Goal: Information Seeking & Learning: Check status

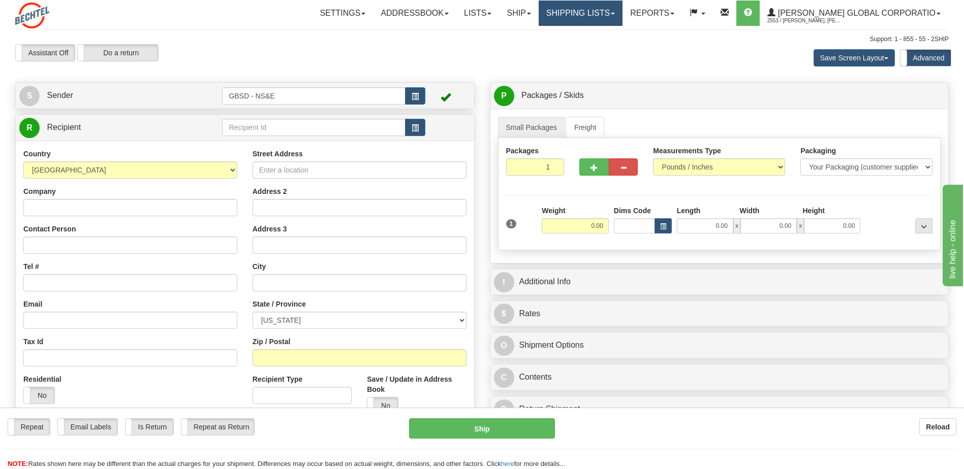
click at [615, 13] on span at bounding box center [613, 14] width 4 height 2
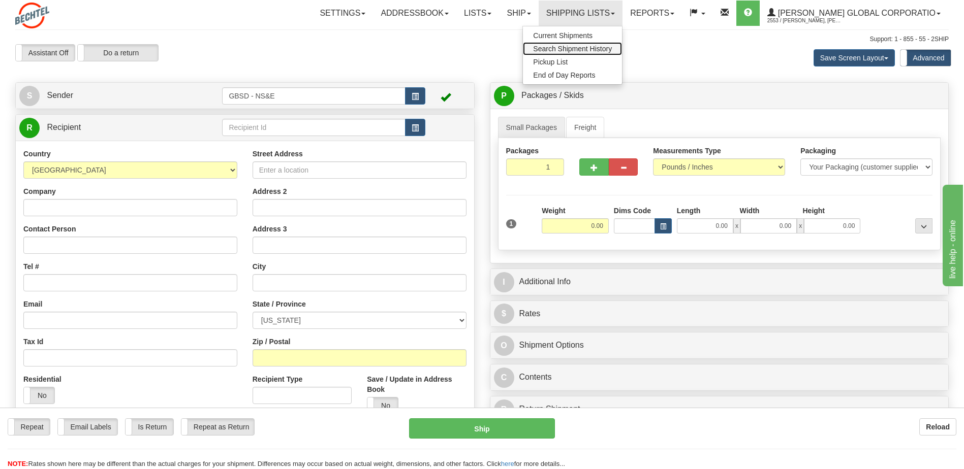
click at [612, 51] on span "Search Shipment History" at bounding box center [572, 49] width 79 height 8
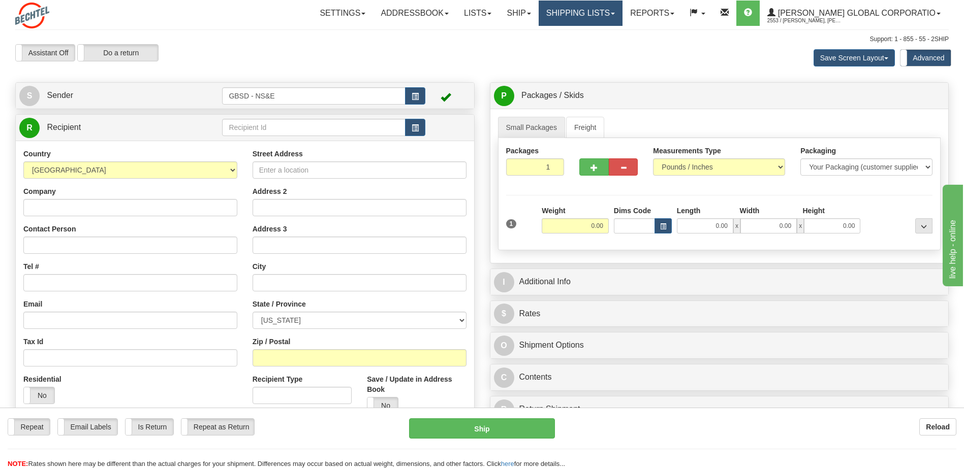
click at [622, 13] on link "Shipping lists" at bounding box center [581, 13] width 84 height 25
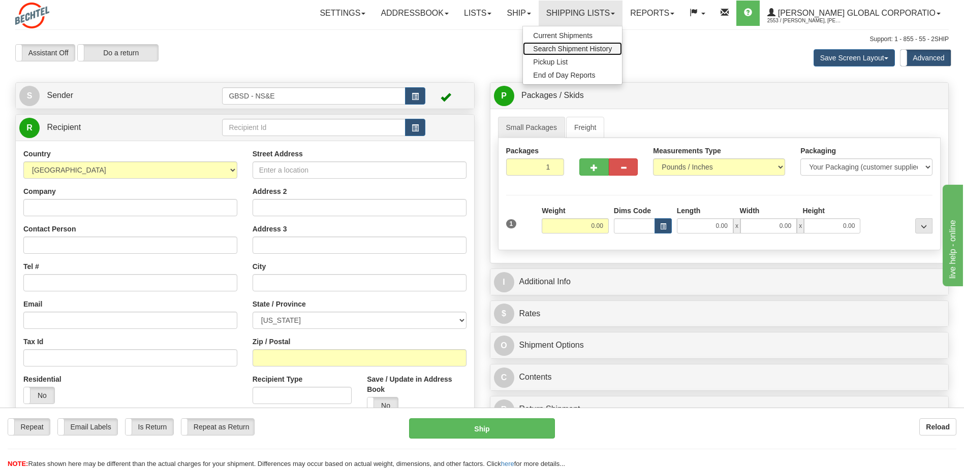
click at [608, 48] on span "Search Shipment History" at bounding box center [572, 49] width 79 height 8
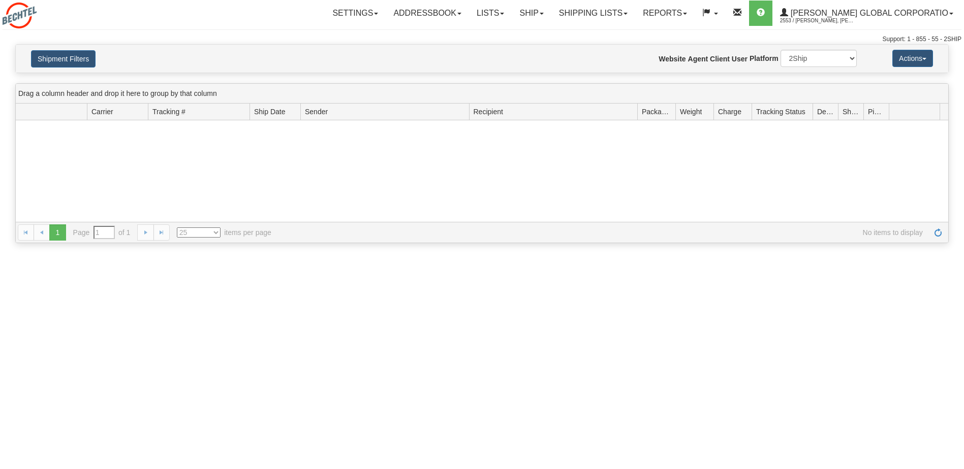
type input "From [DATE] To [DATE]"
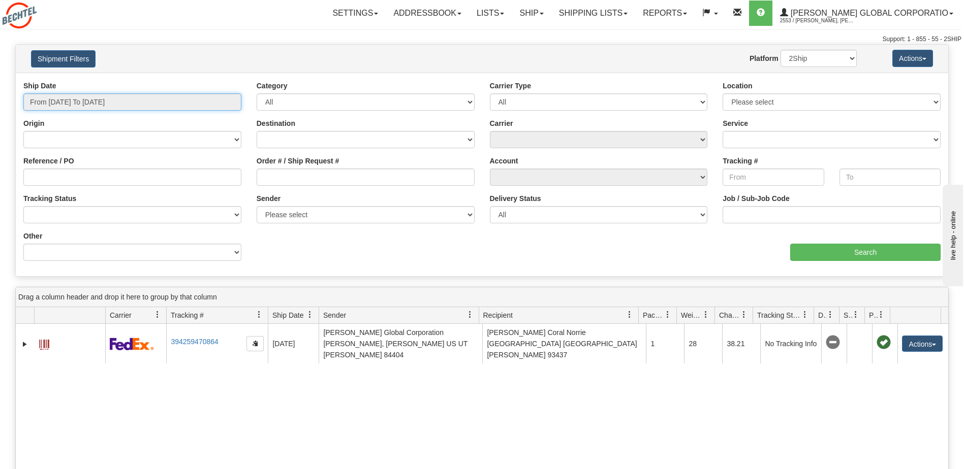
click at [157, 103] on input "From 10/14/2025 To 10/15/2025" at bounding box center [132, 101] width 218 height 17
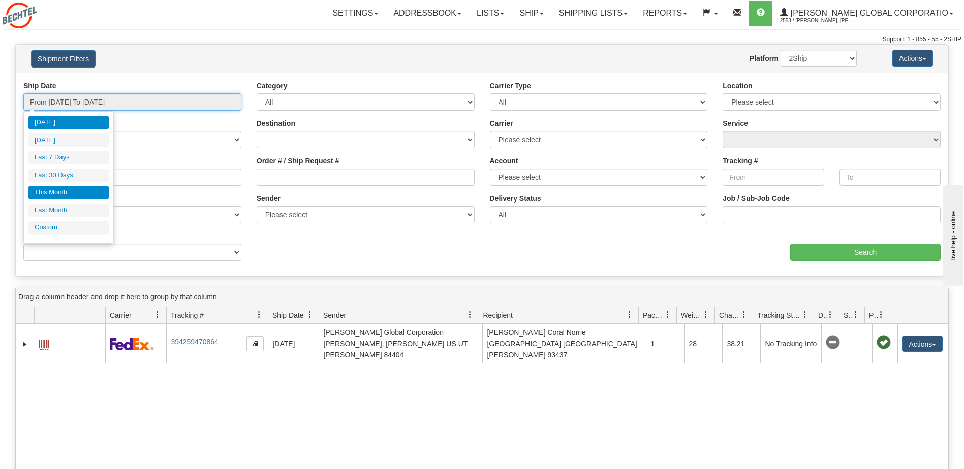
type input "10/01/2025"
type input "10/31/2025"
type input "10/15/2025"
type input "10/01/2025"
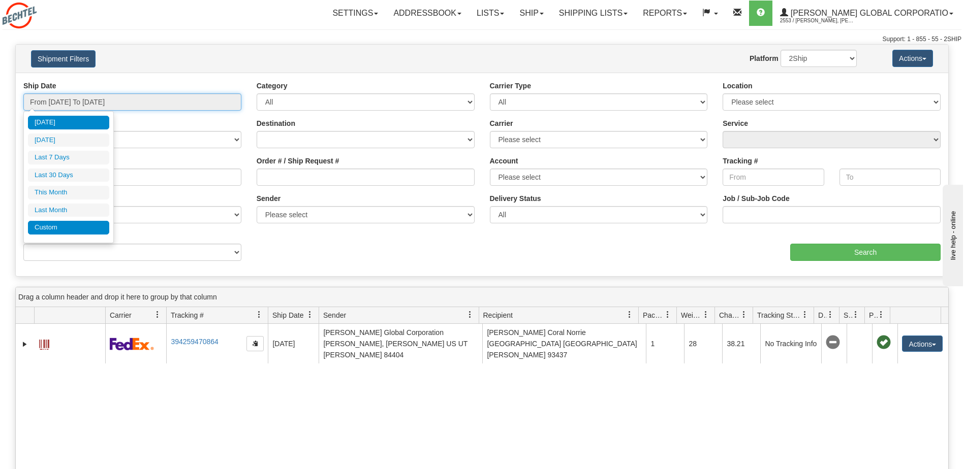
type input "10/31/2025"
type input "09/01/2025"
type input "09/30/2025"
type input "10/15/2025"
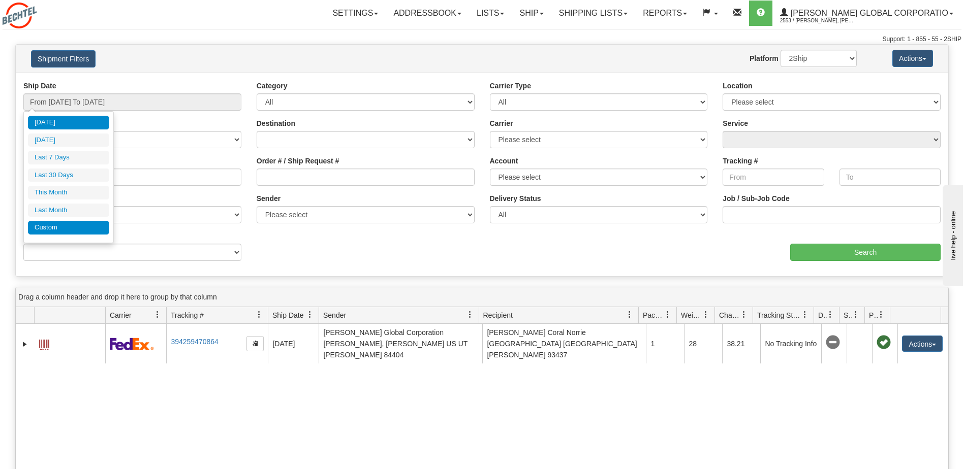
click at [73, 233] on li "Custom" at bounding box center [68, 228] width 81 height 14
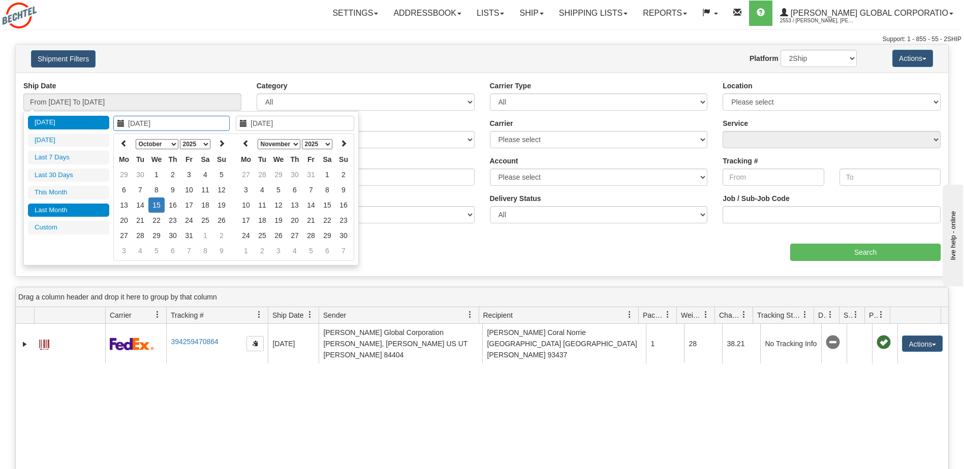
type input "09/01/2025"
type input "09/30/2025"
type input "[DATE]"
type input "10/01/2025"
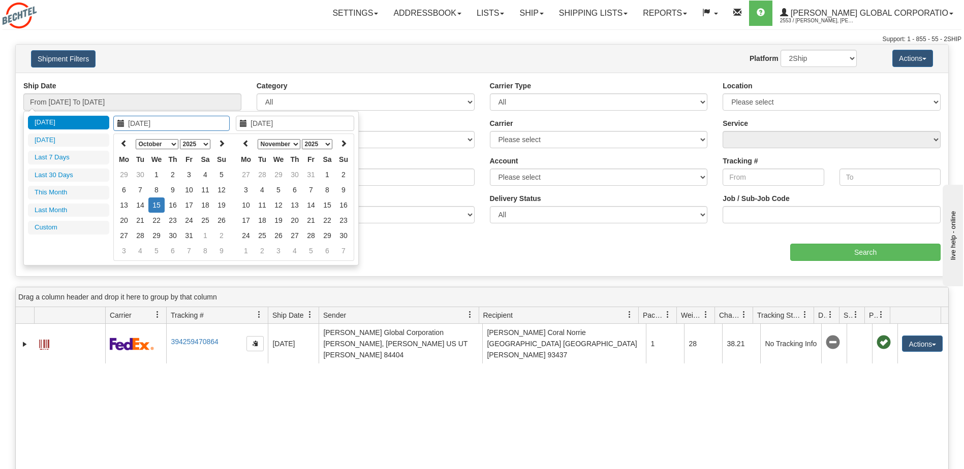
type input "10/31/2025"
type input "[DATE]"
click at [119, 145] on th at bounding box center [124, 144] width 16 height 16
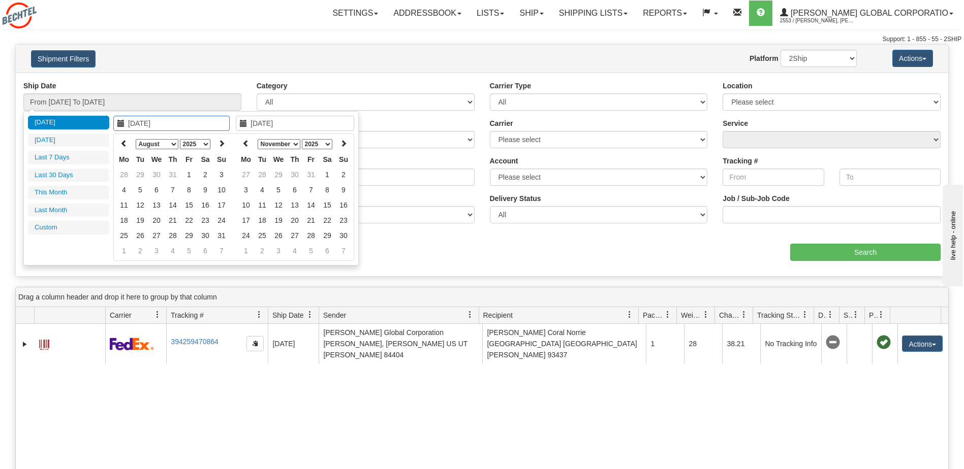
click at [120, 144] on th at bounding box center [124, 144] width 16 height 16
click at [121, 144] on icon at bounding box center [123, 143] width 7 height 7
type input "06/03/2025"
click at [142, 190] on td "3" at bounding box center [140, 189] width 16 height 15
type input "05/29/2025"
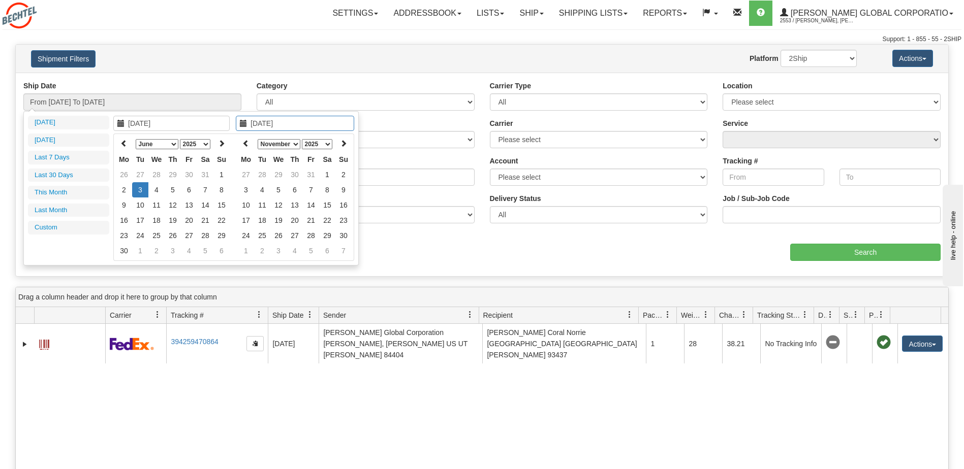
click at [198, 78] on div "Ship Date From 10/14/2025 To 10/15/2025 Category All Inbound Outbound Carrier T…" at bounding box center [482, 175] width 932 height 204
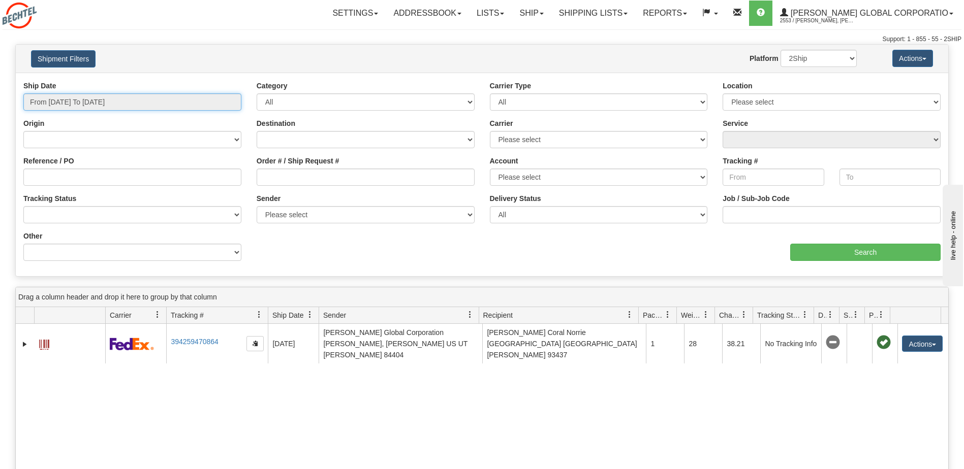
type input "[DATE]"
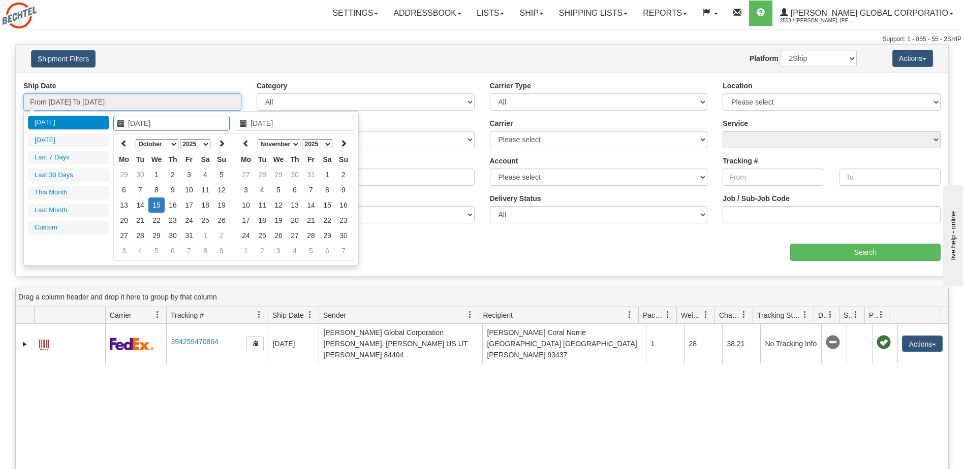
click at [189, 99] on input "From [DATE] To [DATE]" at bounding box center [132, 101] width 218 height 17
click at [115, 146] on div "January February March April May June July August September October November De…" at bounding box center [174, 198] width 122 height 128
click at [121, 144] on icon at bounding box center [123, 143] width 7 height 7
click at [121, 146] on icon at bounding box center [123, 143] width 7 height 7
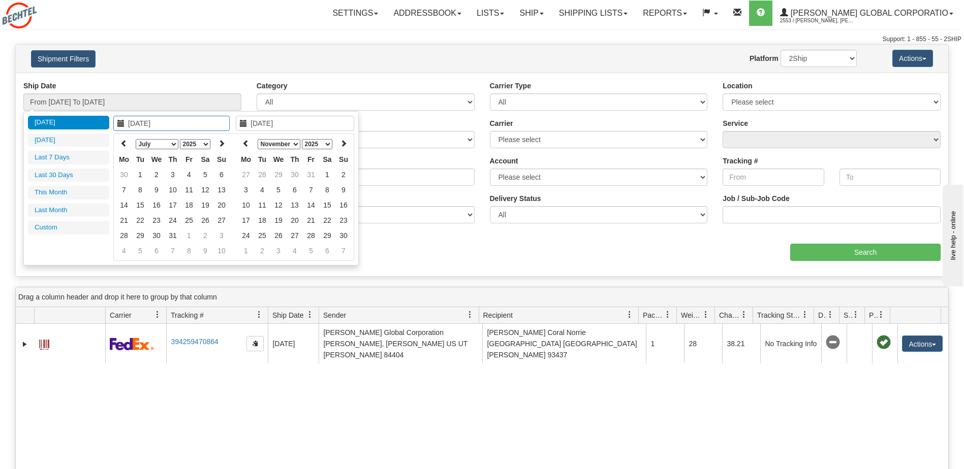
click at [121, 146] on icon at bounding box center [123, 143] width 7 height 7
type input "[DATE]"
click at [142, 189] on td "3" at bounding box center [140, 189] width 16 height 15
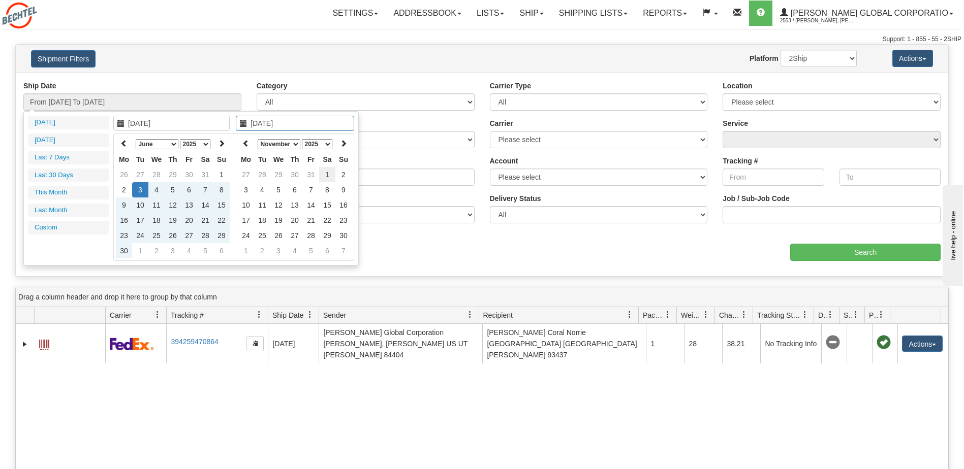
type input "[DATE]"
click at [326, 172] on td "1" at bounding box center [327, 174] width 16 height 15
type input "From [DATE] To [DATE]"
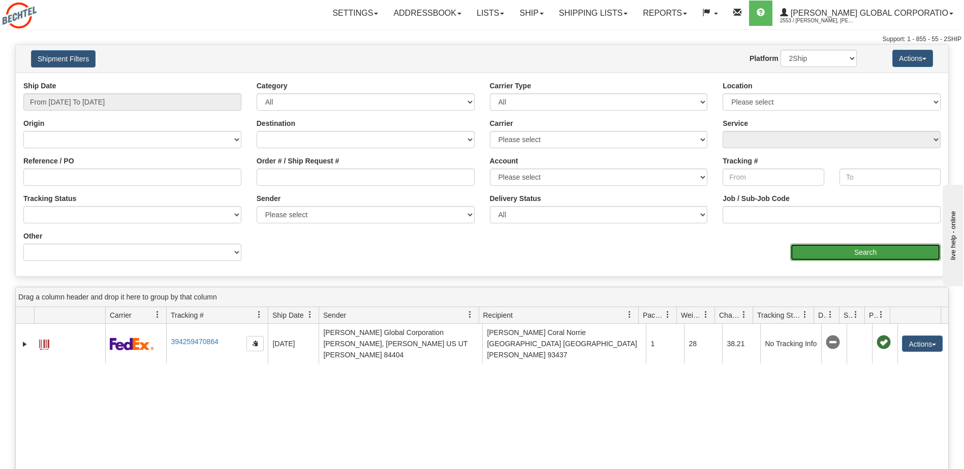
click at [871, 256] on input "Search" at bounding box center [865, 252] width 150 height 17
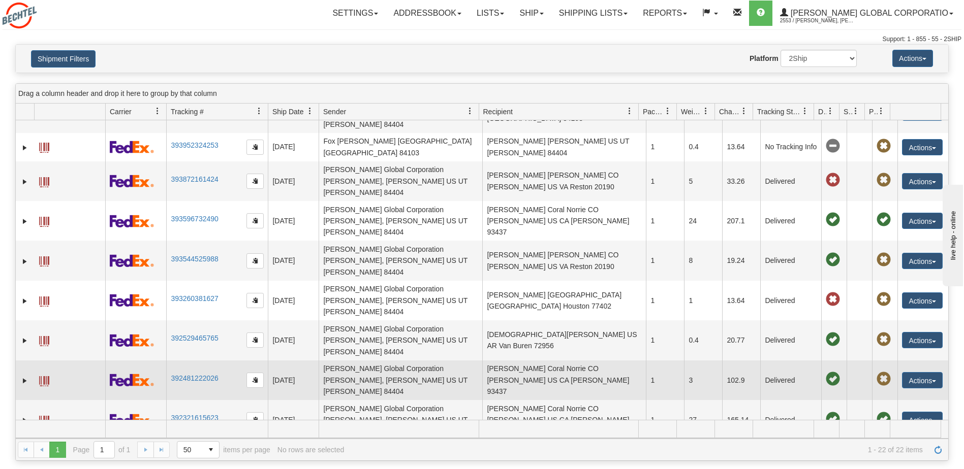
scroll to position [321, 0]
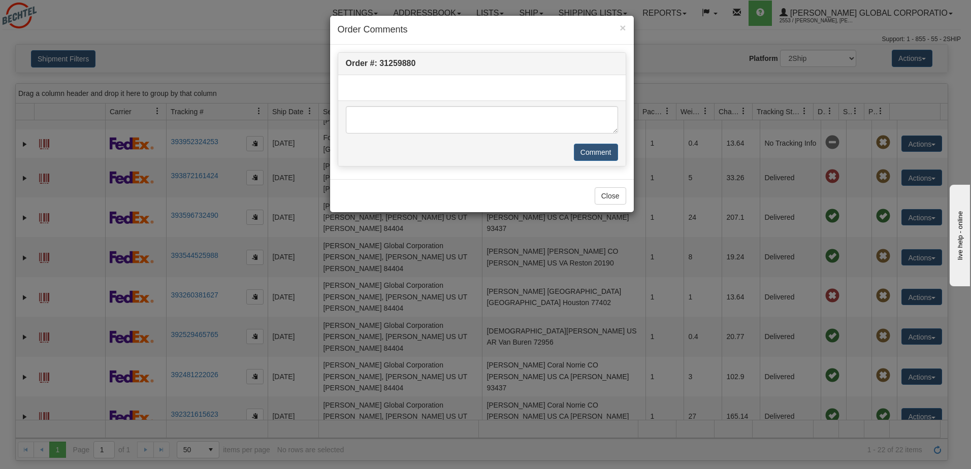
click at [619, 28] on h4 "Order Comments" at bounding box center [482, 29] width 289 height 13
click at [625, 28] on span "×" at bounding box center [623, 28] width 6 height 12
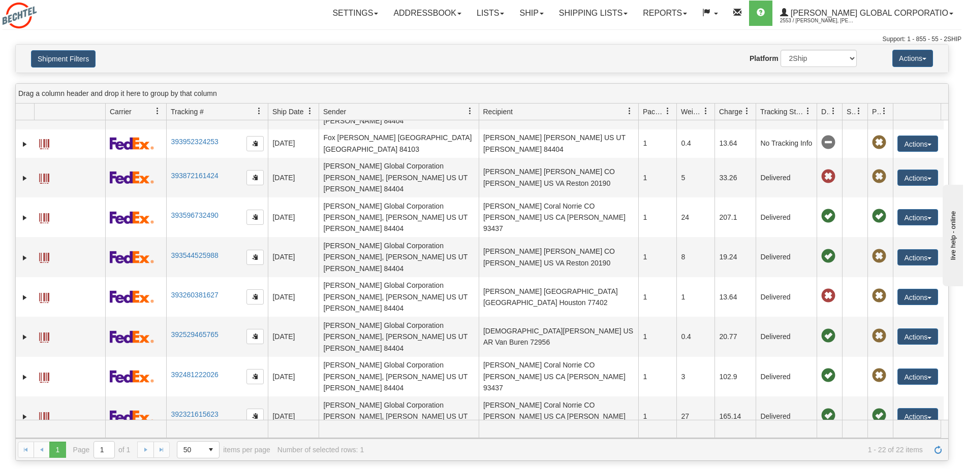
drag, startPoint x: 751, startPoint y: 109, endPoint x: 758, endPoint y: 110, distance: 7.3
click at [758, 110] on div "Id Client Id Carrier Tracking # Pro Number Ship Date Label Generation Date Send…" at bounding box center [478, 112] width 925 height 16
drag, startPoint x: 715, startPoint y: 108, endPoint x: 720, endPoint y: 109, distance: 5.3
click at [720, 109] on div "Id Client Id Carrier Tracking # Pro Number Ship Date Label Generation Date Send…" at bounding box center [478, 112] width 925 height 16
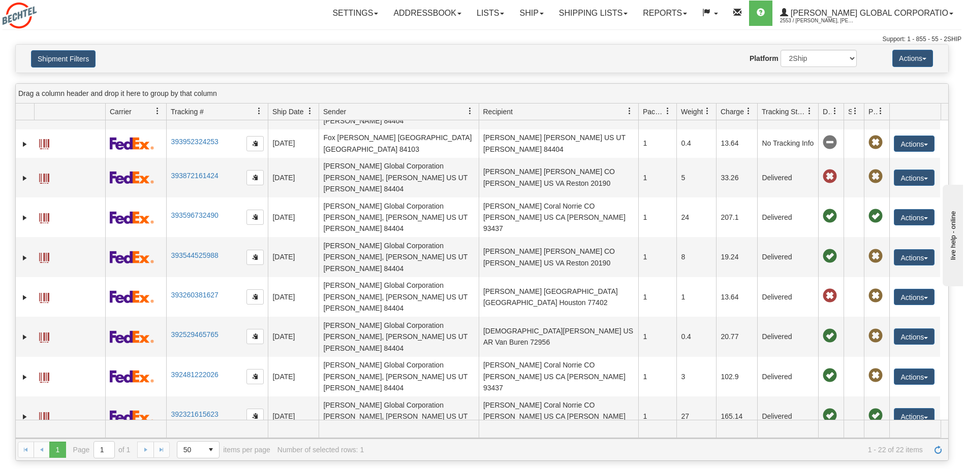
click at [872, 114] on div "Id Client Id Carrier Tracking # Pro Number Ship Date Label Generation Date Send…" at bounding box center [478, 112] width 925 height 16
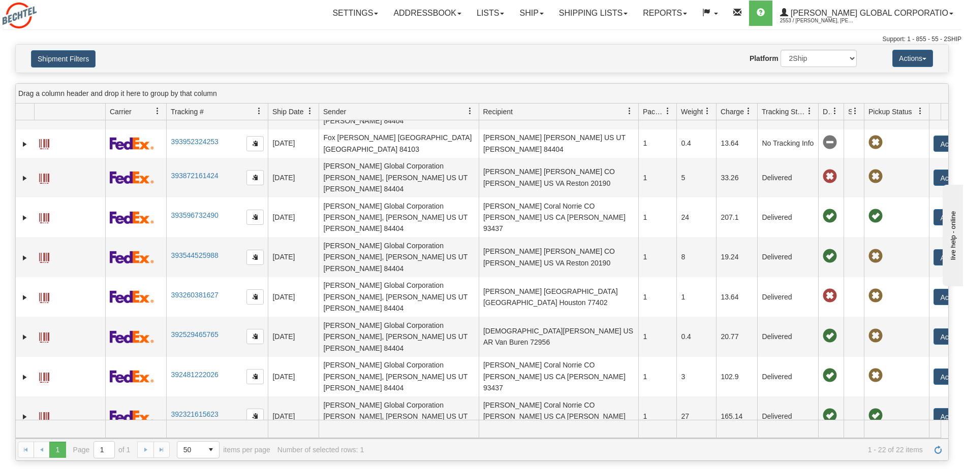
drag, startPoint x: 888, startPoint y: 108, endPoint x: 932, endPoint y: 110, distance: 44.2
click at [932, 110] on div "Id Client Id Carrier Tracking # Pro Number Ship Date Label Generation Date Send…" at bounding box center [478, 112] width 925 height 16
click at [925, 58] on span "button" at bounding box center [924, 59] width 4 height 2
click at [698, 66] on div "Website Agent Nothing selected Client User Platform 2Ship Imported" at bounding box center [520, 58] width 688 height 17
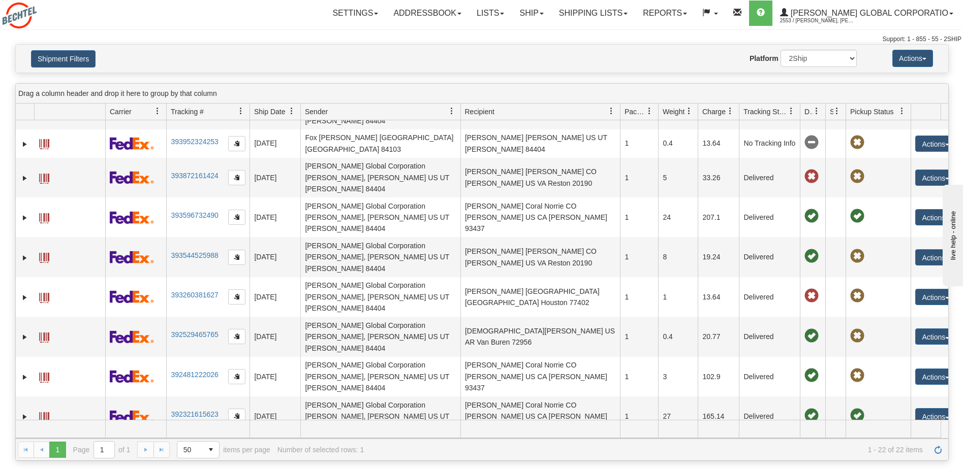
drag, startPoint x: 268, startPoint y: 110, endPoint x: 245, endPoint y: 112, distance: 22.4
click at [245, 112] on div "Id Client Id Carrier Tracking # Pro Number Ship Date Label Generation Date Send…" at bounding box center [478, 112] width 925 height 16
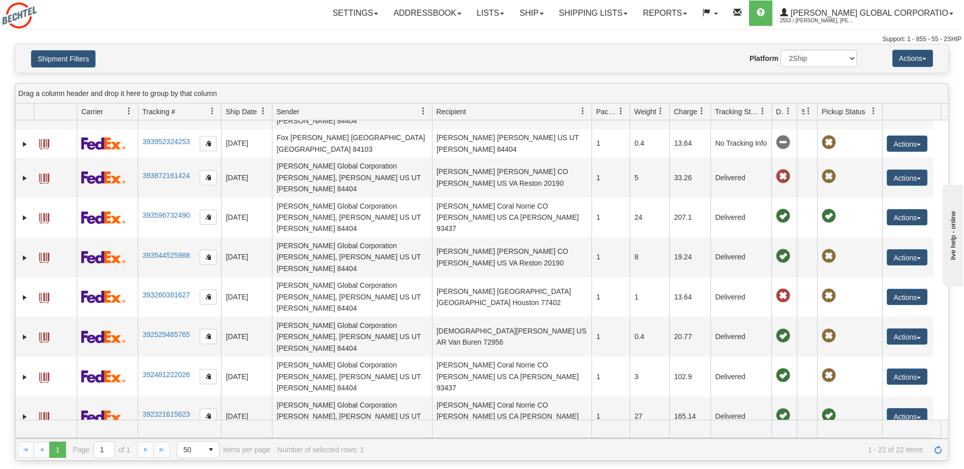
drag, startPoint x: 104, startPoint y: 107, endPoint x: 74, endPoint y: 112, distance: 30.4
click at [74, 112] on div "Id Client Id Carrier Tracking # Pro Number Ship Date Label Generation Date Send…" at bounding box center [478, 112] width 925 height 16
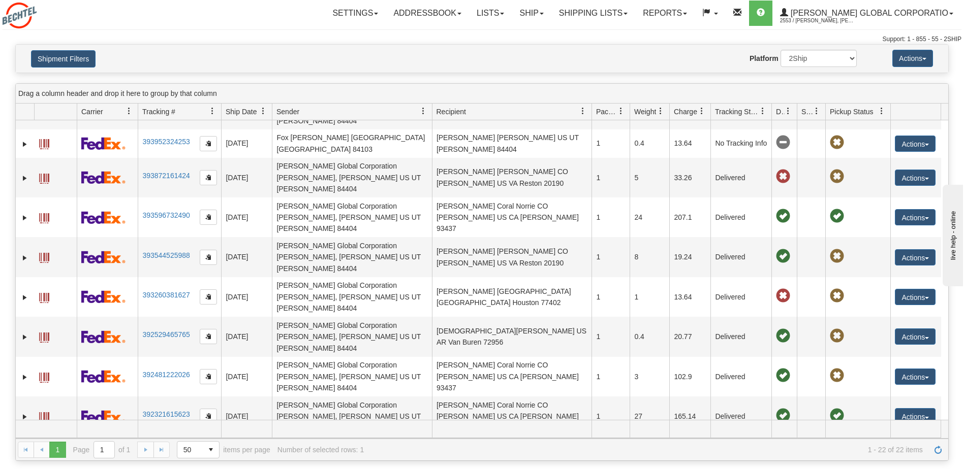
drag, startPoint x: 815, startPoint y: 110, endPoint x: 825, endPoint y: 114, distance: 10.9
click at [825, 114] on div "Id Client Id Carrier Tracking # Pro Number Ship Date Label Generation Date Send…" at bounding box center [478, 112] width 925 height 16
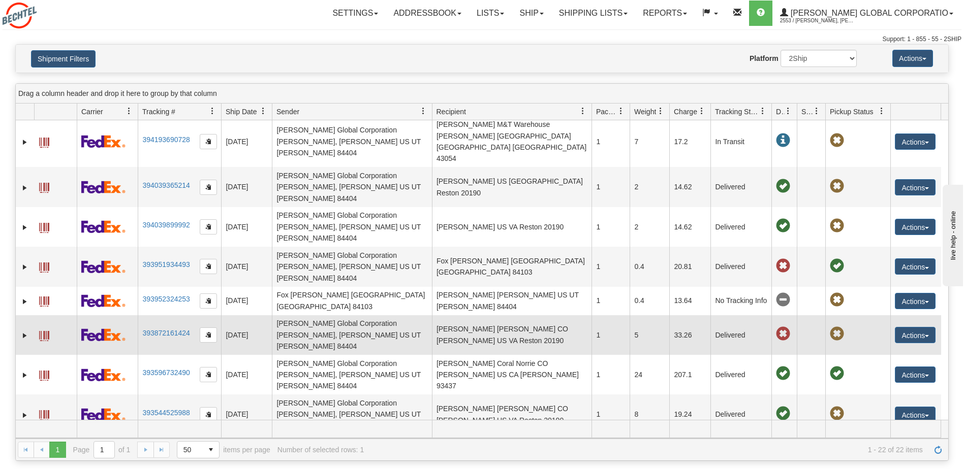
scroll to position [278, 0]
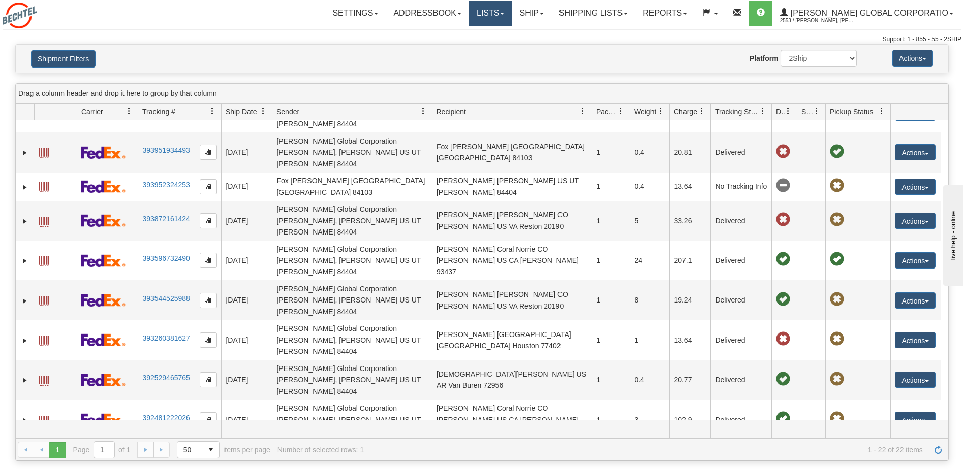
click at [504, 13] on span at bounding box center [502, 14] width 4 height 2
click at [544, 13] on span at bounding box center [542, 14] width 4 height 2
click at [627, 14] on span at bounding box center [625, 14] width 4 height 2
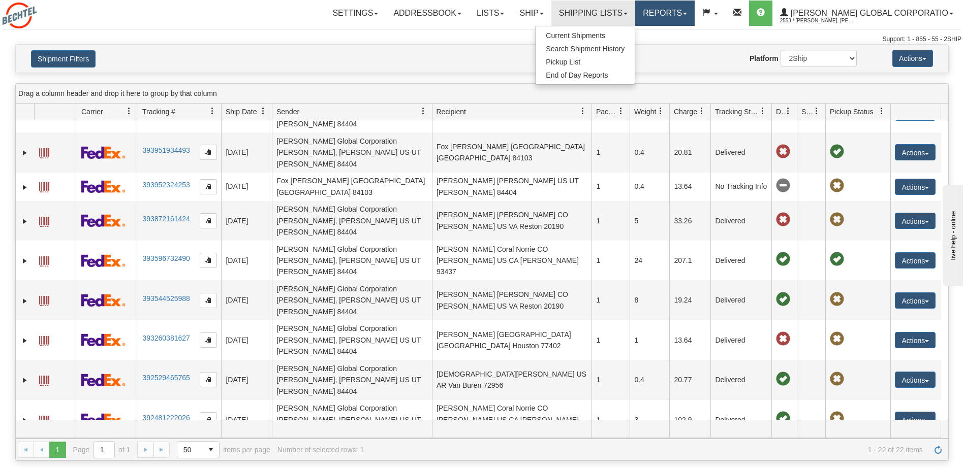
click at [694, 12] on link "Reports" at bounding box center [664, 13] width 59 height 25
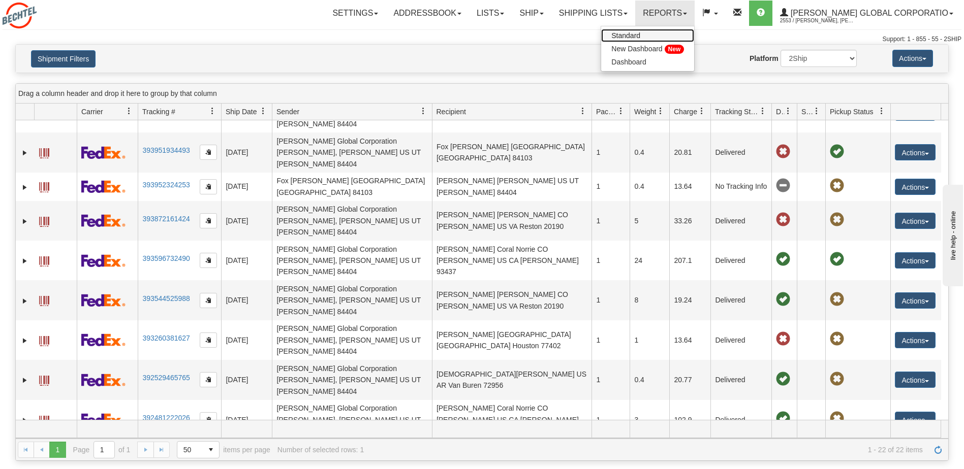
click at [640, 34] on span "Standard" at bounding box center [625, 35] width 29 height 8
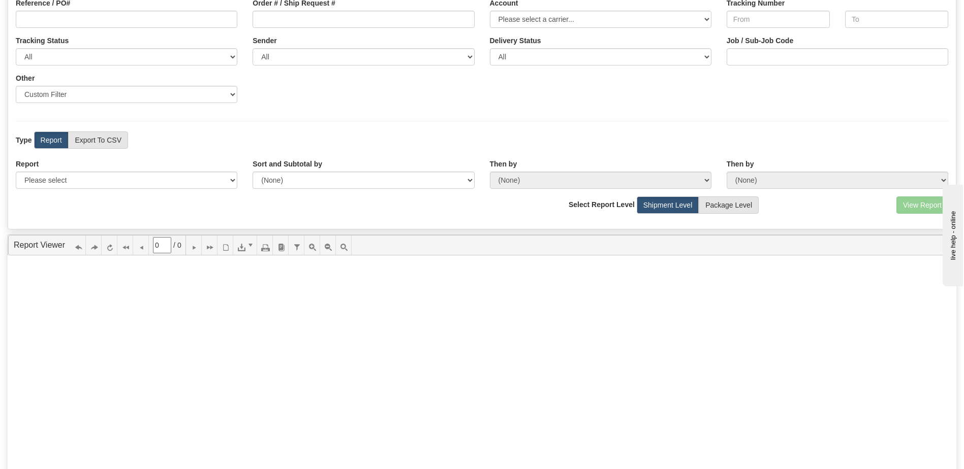
scroll to position [152, 0]
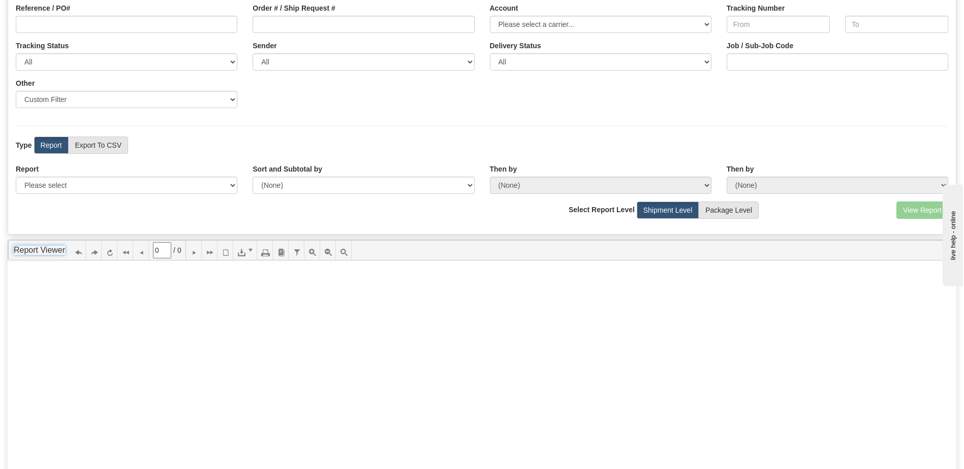
click at [254, 249] on ul "Report Viewer 0 / 0 Report Viewer" at bounding box center [482, 250] width 948 height 20
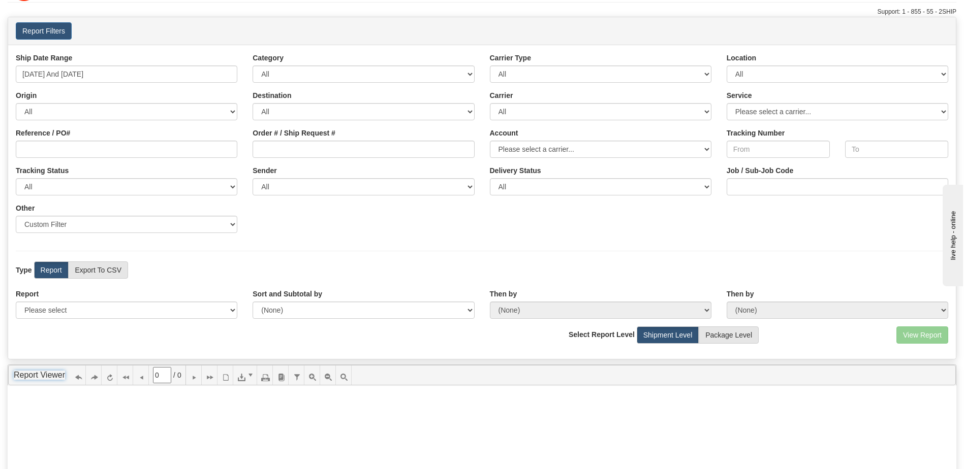
scroll to position [0, 0]
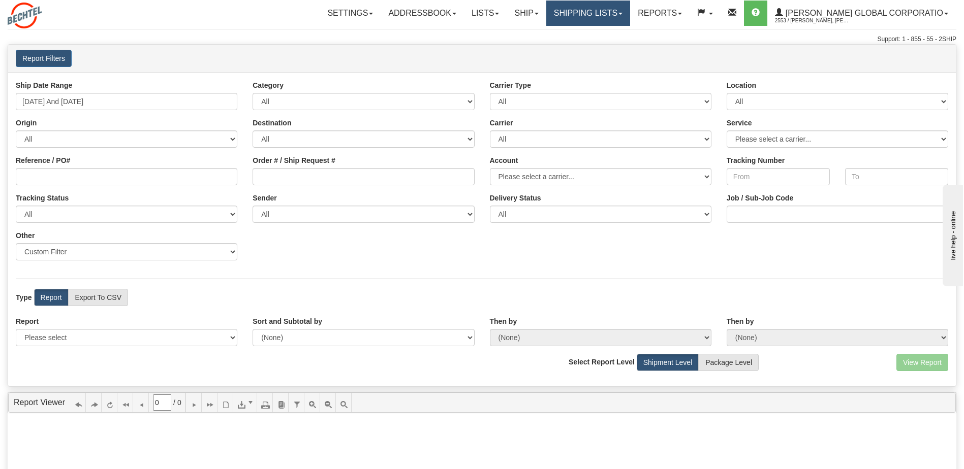
click at [630, 12] on link "Shipping lists" at bounding box center [588, 13] width 84 height 25
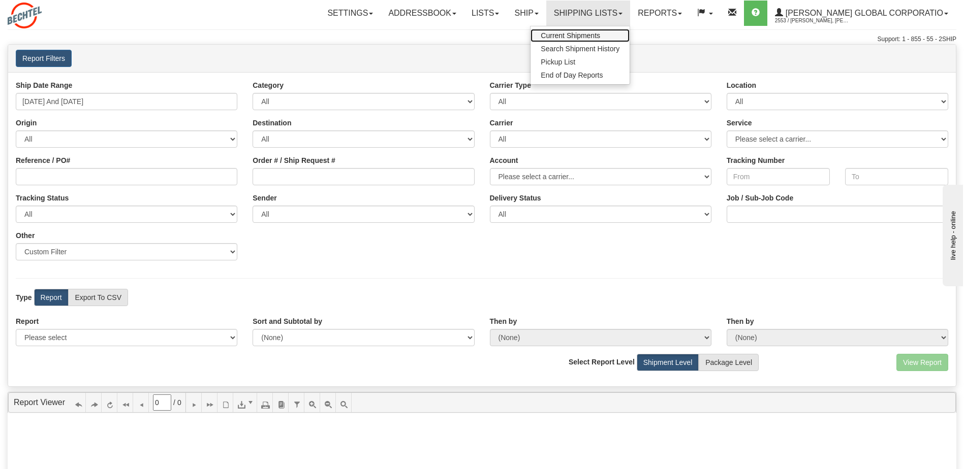
click at [600, 37] on span "Current Shipments" at bounding box center [570, 35] width 59 height 8
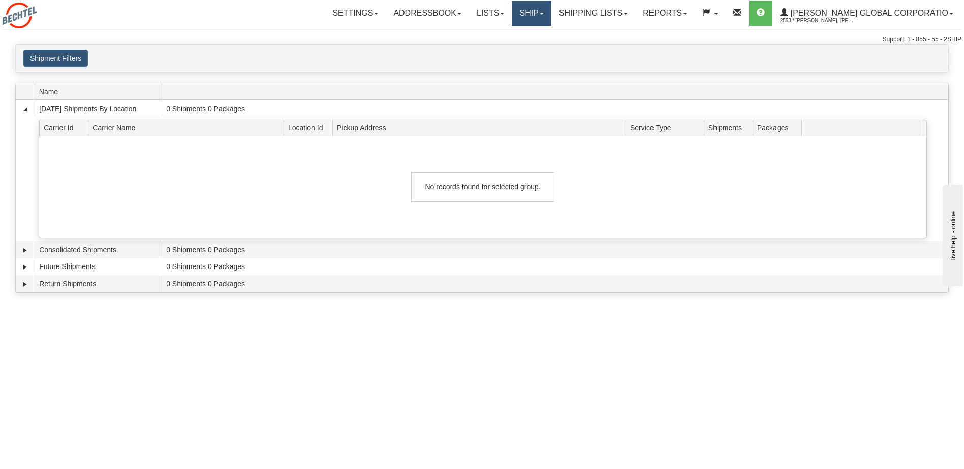
click at [551, 15] on link "Ship" at bounding box center [531, 13] width 39 height 25
click at [551, 33] on link "Ship Screen" at bounding box center [510, 35] width 80 height 13
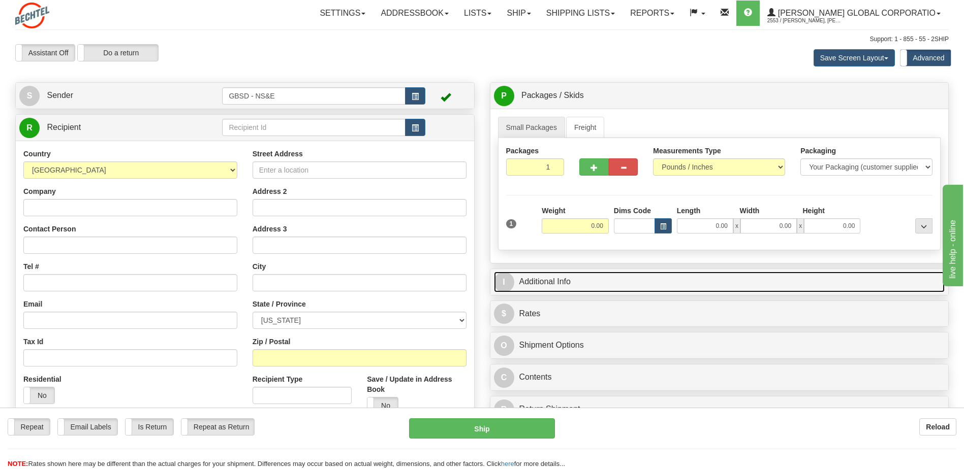
click at [575, 272] on link "I Additional Info" at bounding box center [719, 282] width 451 height 21
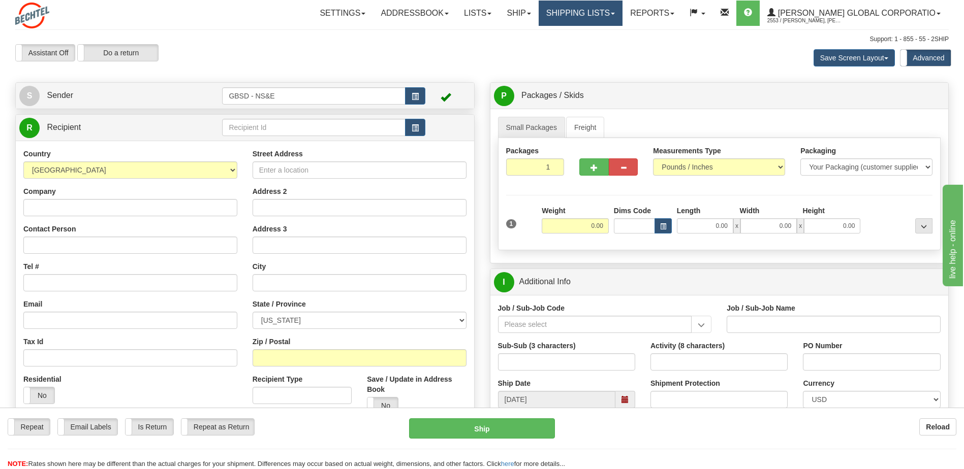
click at [622, 13] on link "Shipping lists" at bounding box center [581, 13] width 84 height 25
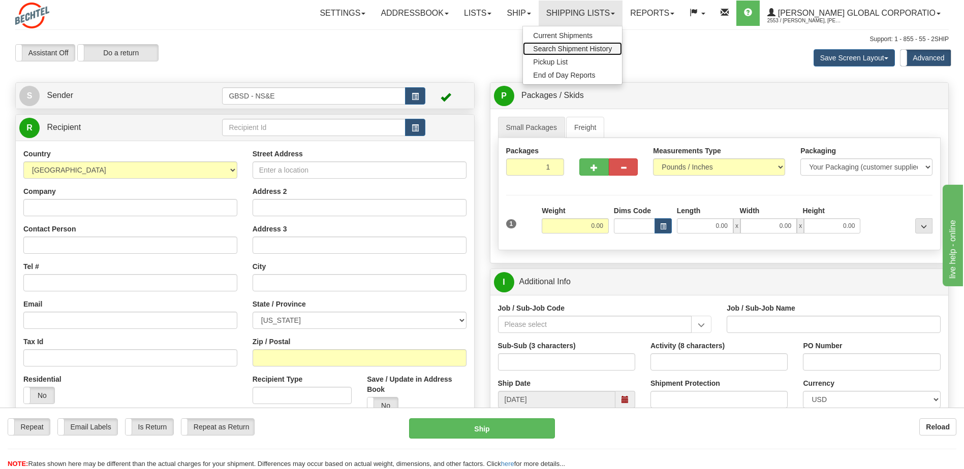
click at [606, 46] on span "Search Shipment History" at bounding box center [572, 49] width 79 height 8
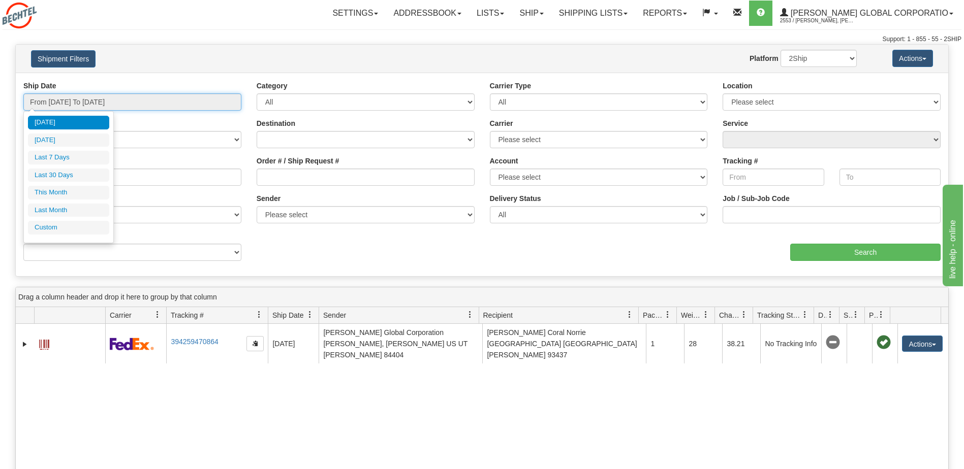
click at [192, 107] on input "From [DATE] To [DATE]" at bounding box center [132, 101] width 218 height 17
type input "[DATE]"
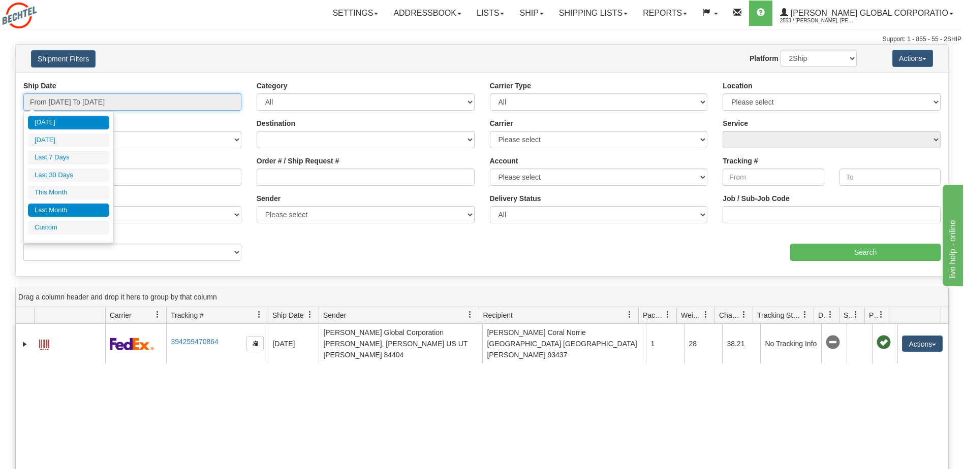
type input "[DATE]"
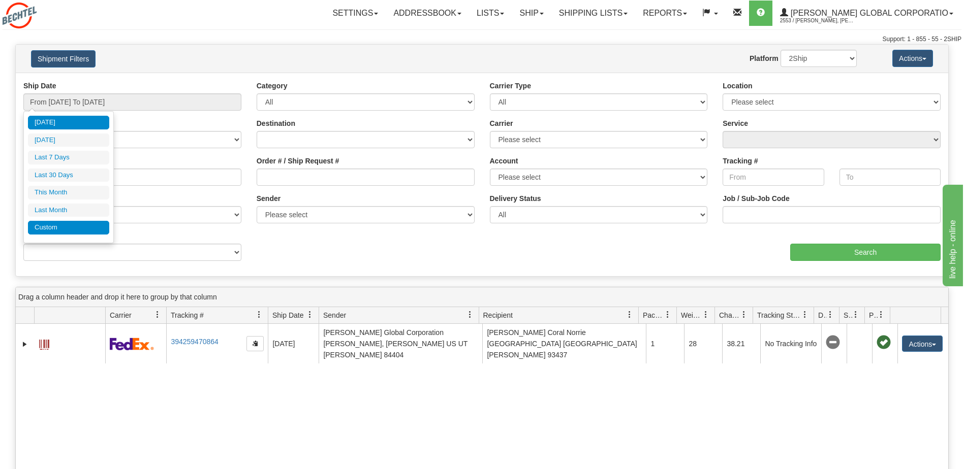
click at [63, 228] on li "Custom" at bounding box center [68, 228] width 81 height 14
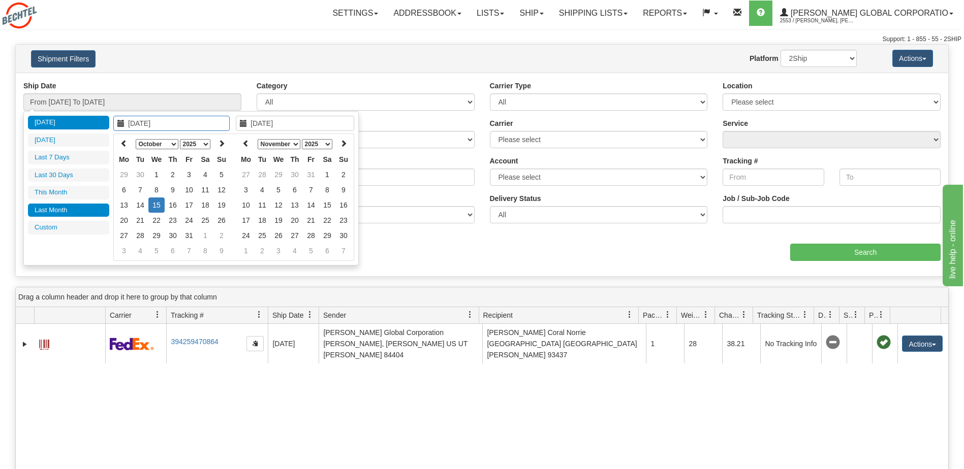
type input "[DATE]"
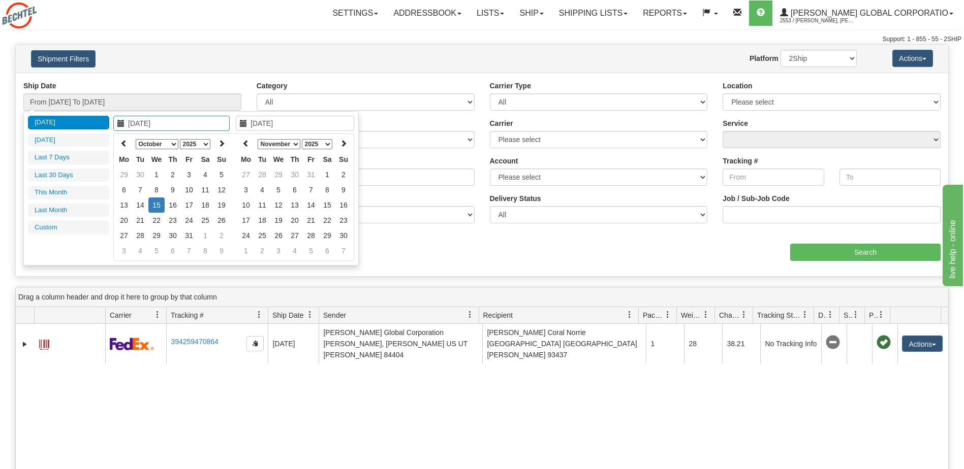
type input "[DATE]"
click at [120, 144] on icon at bounding box center [123, 143] width 7 height 7
type input "[DATE]"
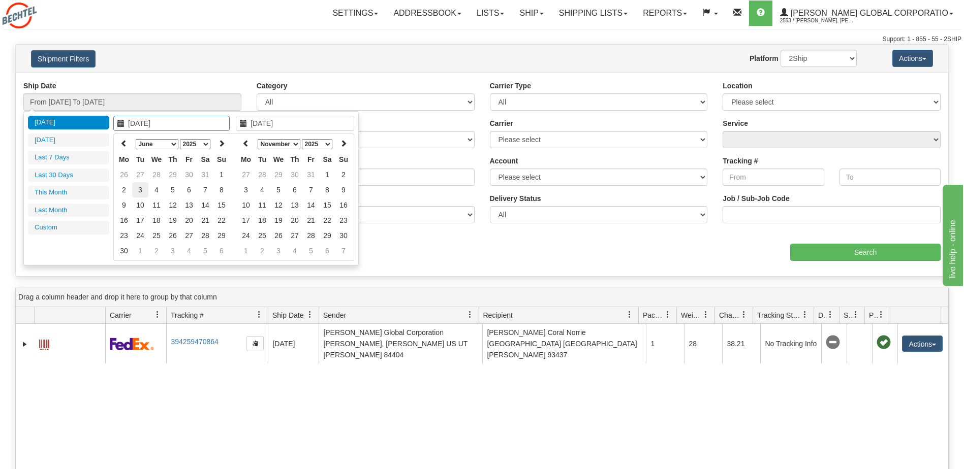
click at [142, 188] on td "3" at bounding box center [140, 189] width 16 height 15
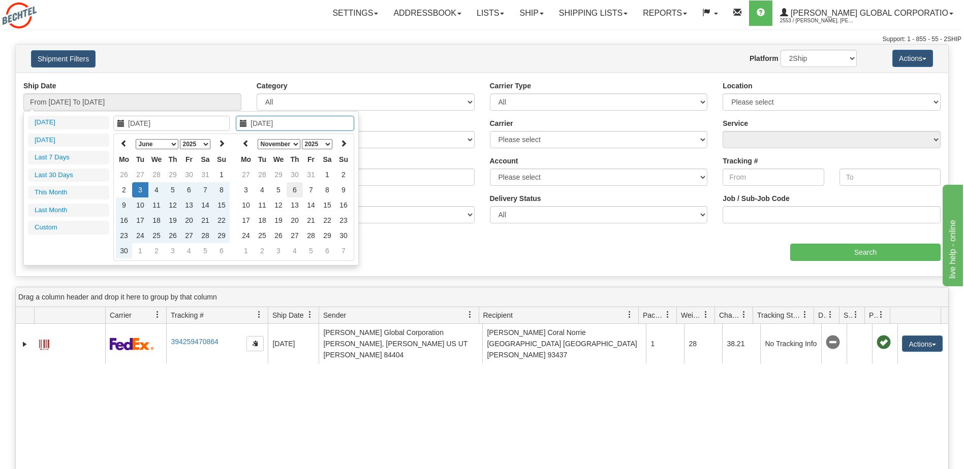
type input "11/06/2025"
click at [296, 189] on td "6" at bounding box center [295, 189] width 16 height 15
type input "From 06/03/2025 To 11/06/2025"
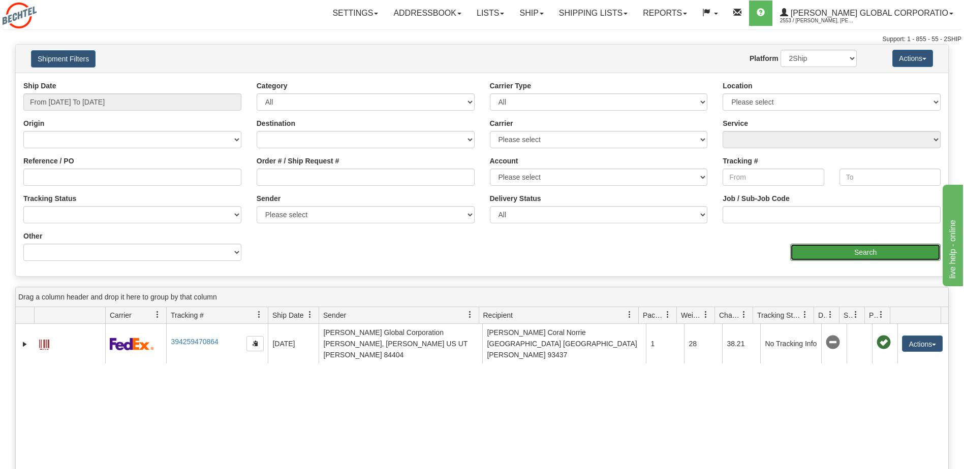
click at [870, 253] on input "Search" at bounding box center [865, 252] width 150 height 17
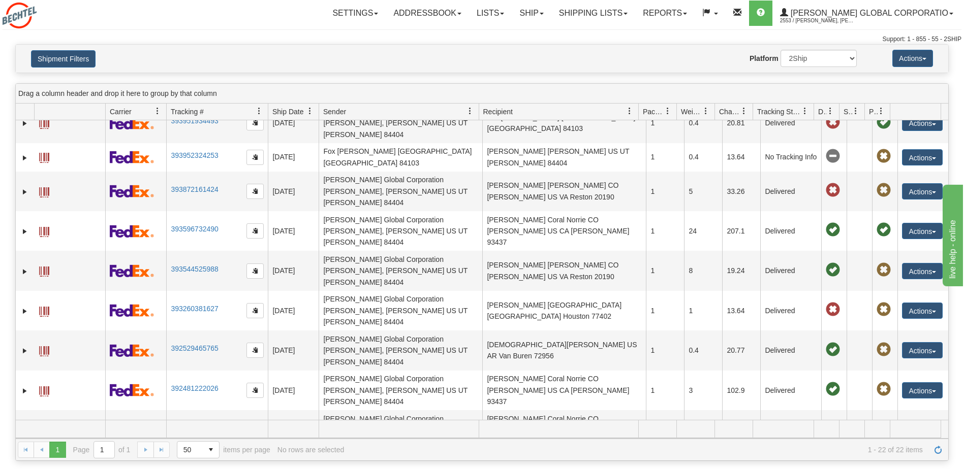
scroll to position [321, 0]
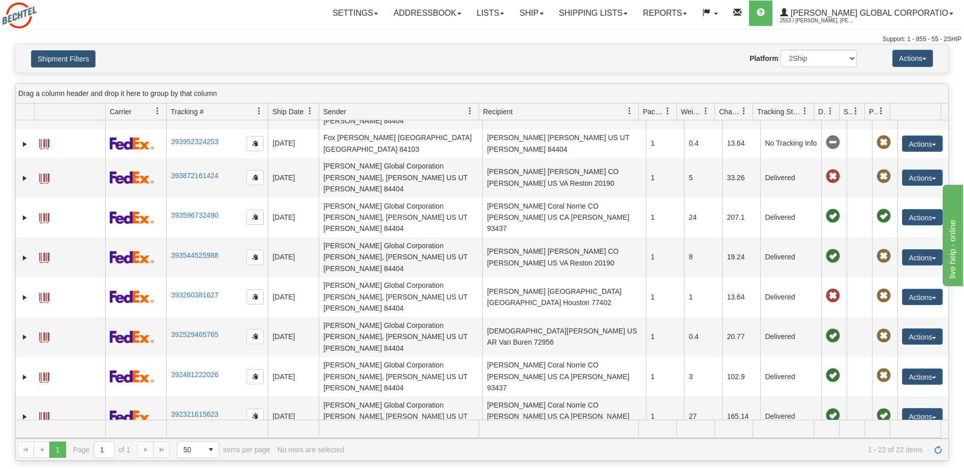
click at [855, 111] on span at bounding box center [855, 111] width 8 height 8
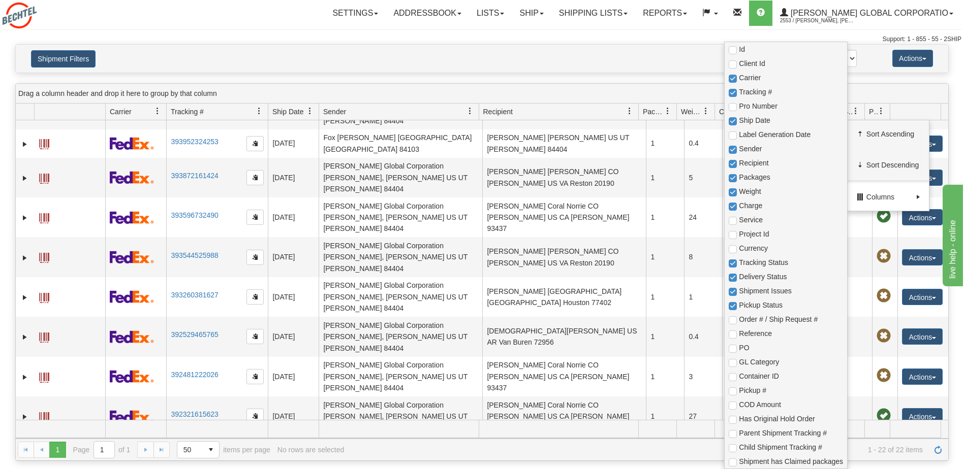
click at [918, 197] on span at bounding box center [918, 197] width 8 height 8
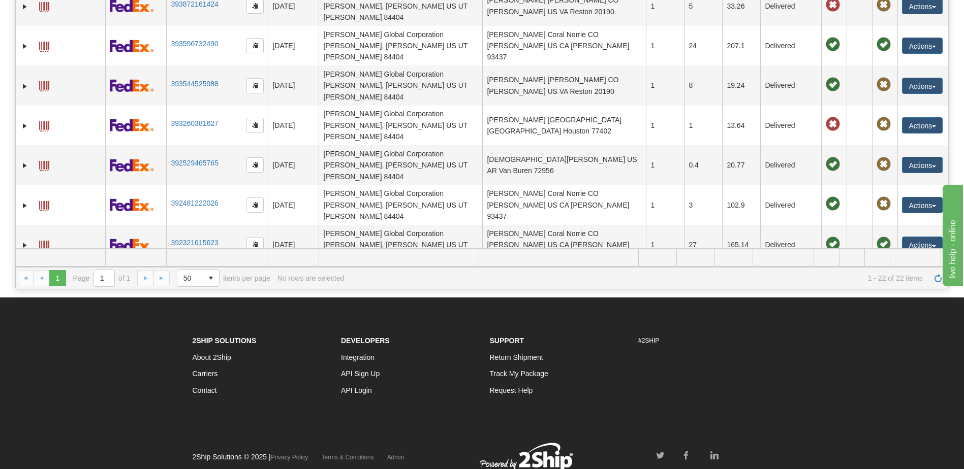
scroll to position [0, 0]
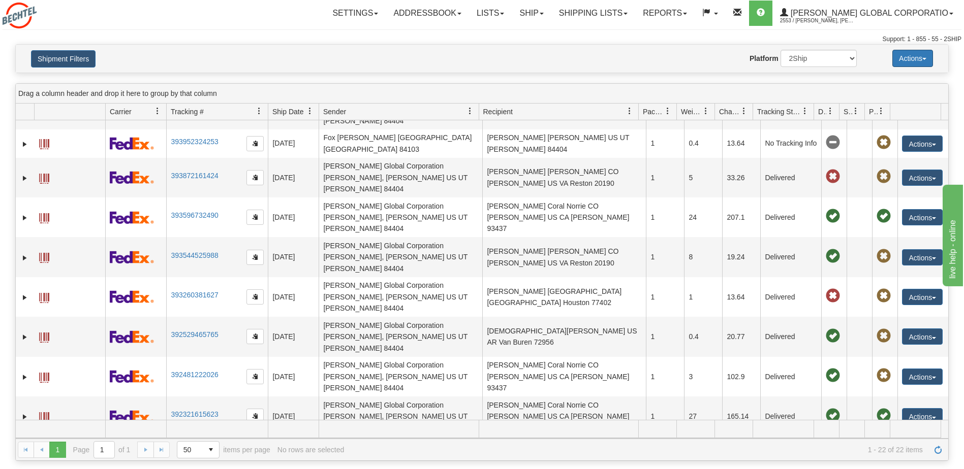
click at [928, 59] on button "Actions" at bounding box center [912, 58] width 41 height 17
click at [805, 111] on span at bounding box center [805, 111] width 8 height 8
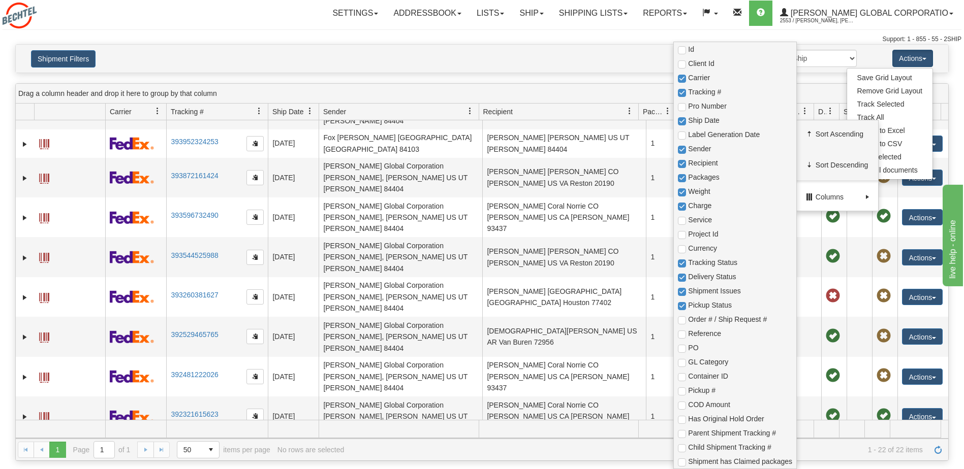
click at [868, 199] on span at bounding box center [867, 197] width 8 height 8
click at [682, 50] on input "checkbox" at bounding box center [682, 50] width 8 height 8
checkbox input "true"
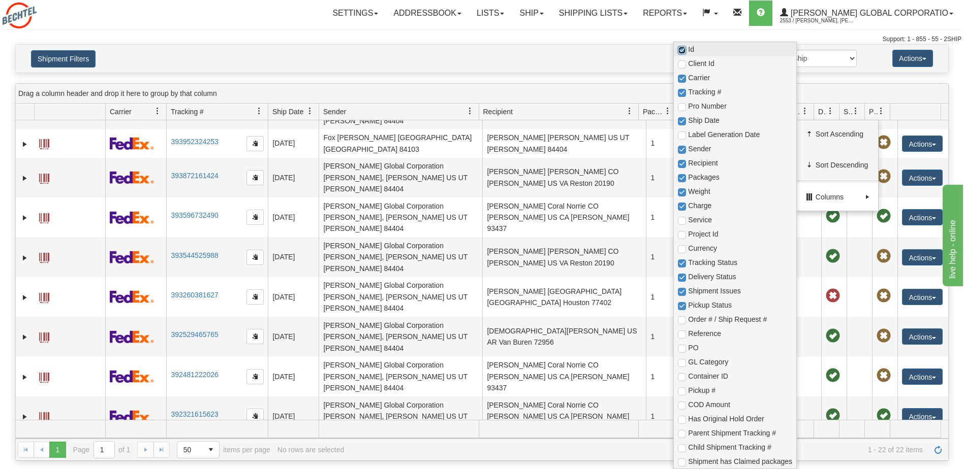
checkbox input "true"
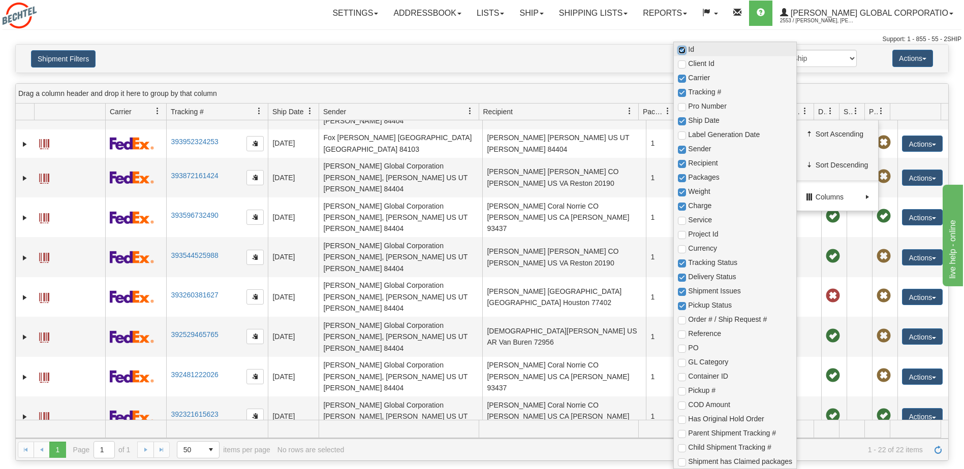
checkbox input "true"
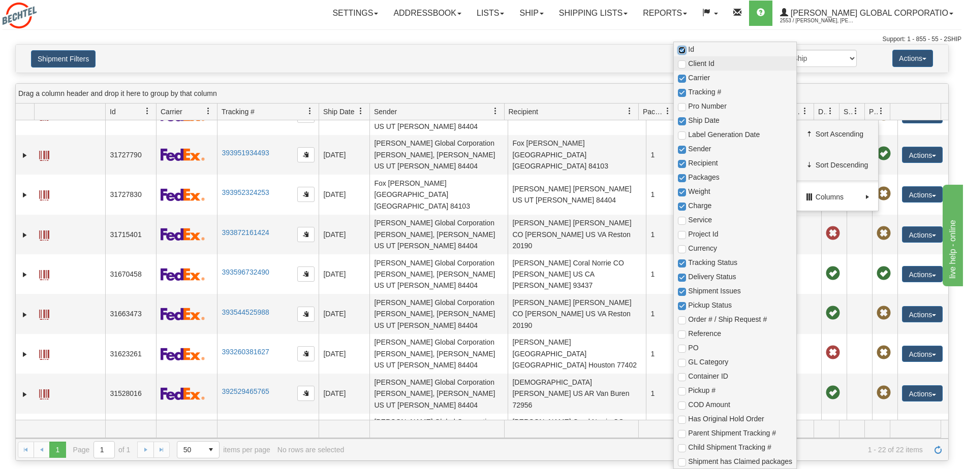
scroll to position [326, 0]
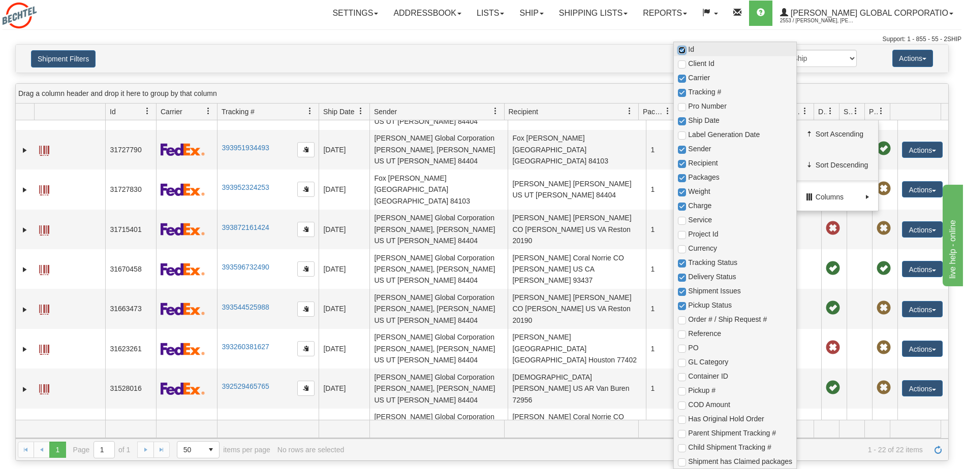
click at [680, 47] on input "checkbox" at bounding box center [682, 50] width 8 height 8
checkbox input "false"
checkbox input "true"
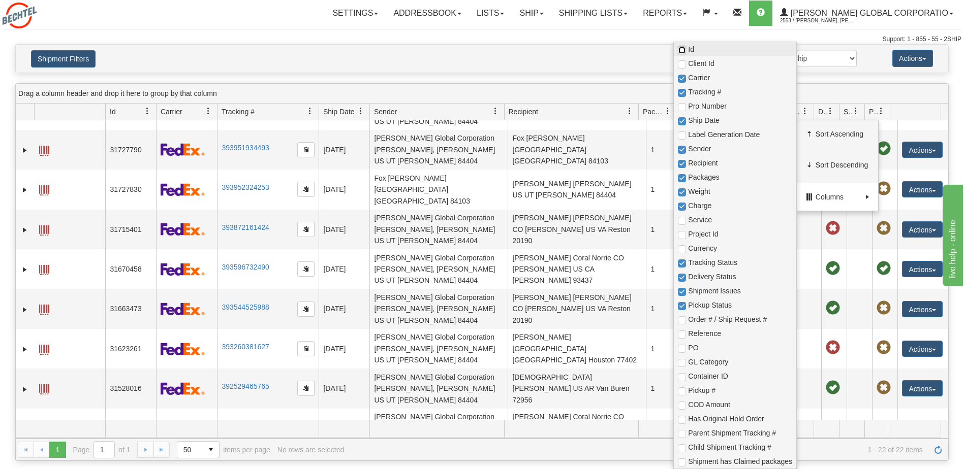
checkbox input "true"
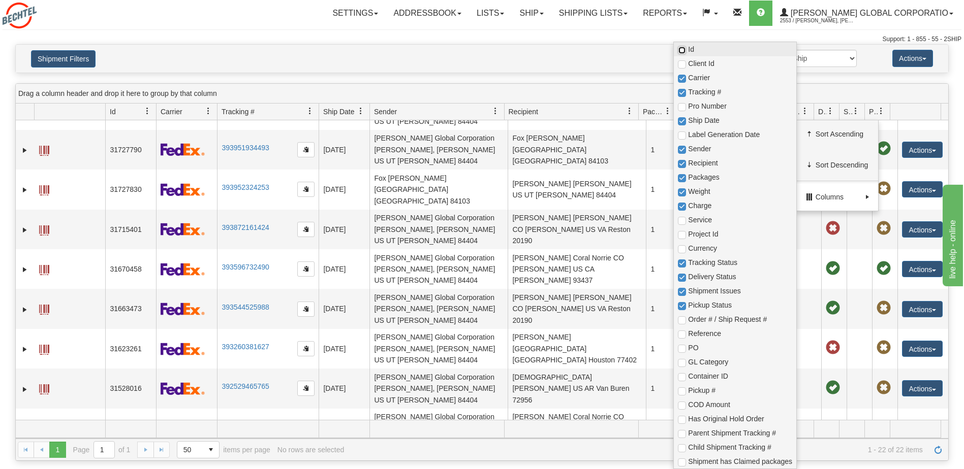
checkbox input "true"
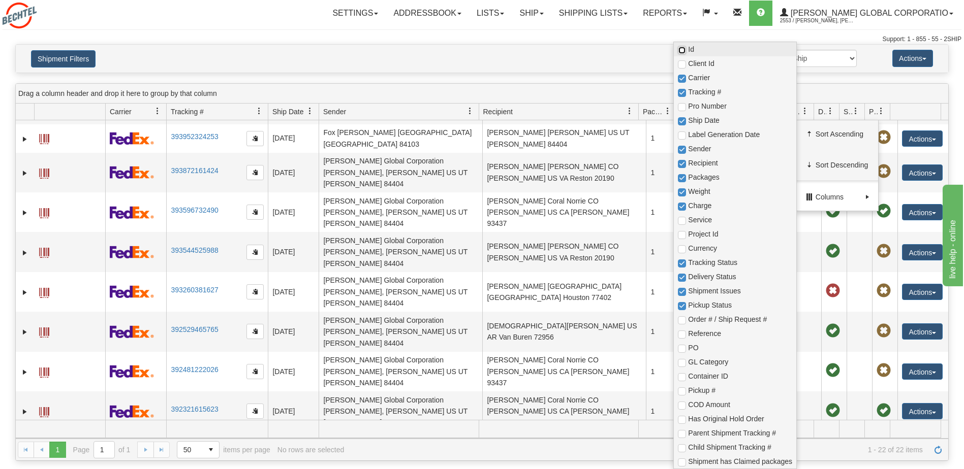
scroll to position [321, 0]
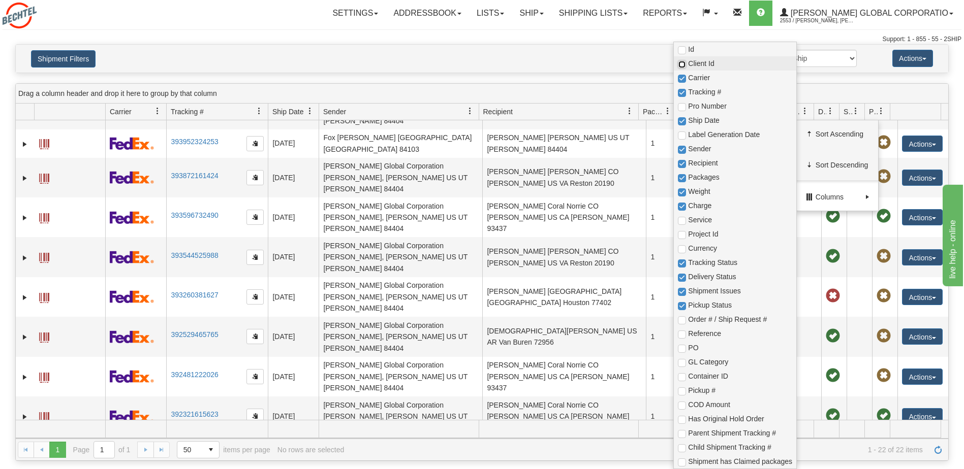
click at [681, 62] on input "checkbox" at bounding box center [682, 64] width 8 height 8
checkbox input "true"
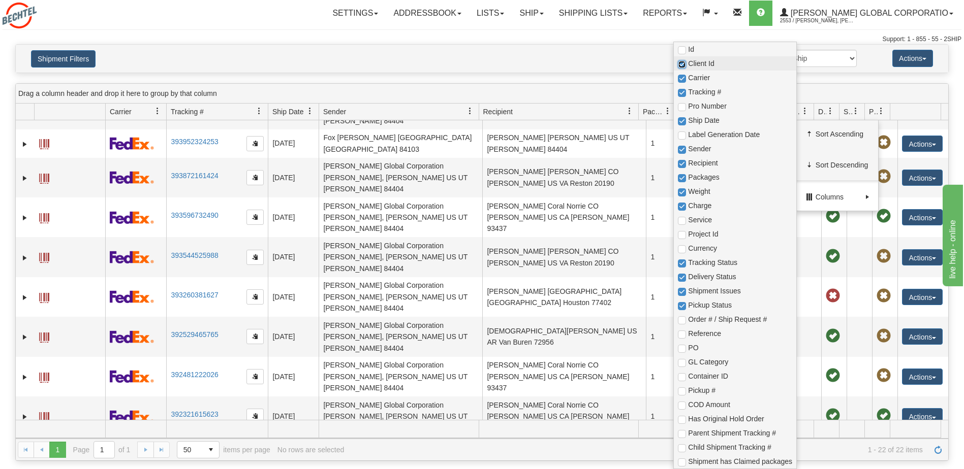
checkbox input "true"
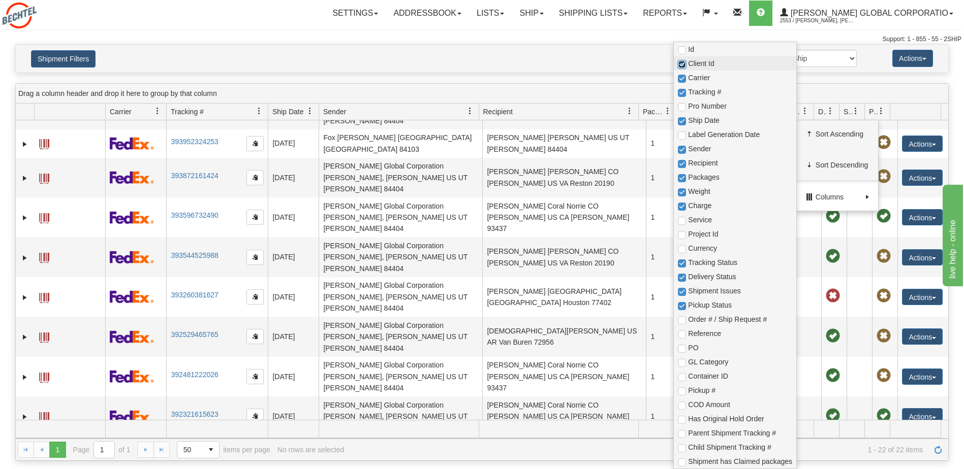
checkbox input "true"
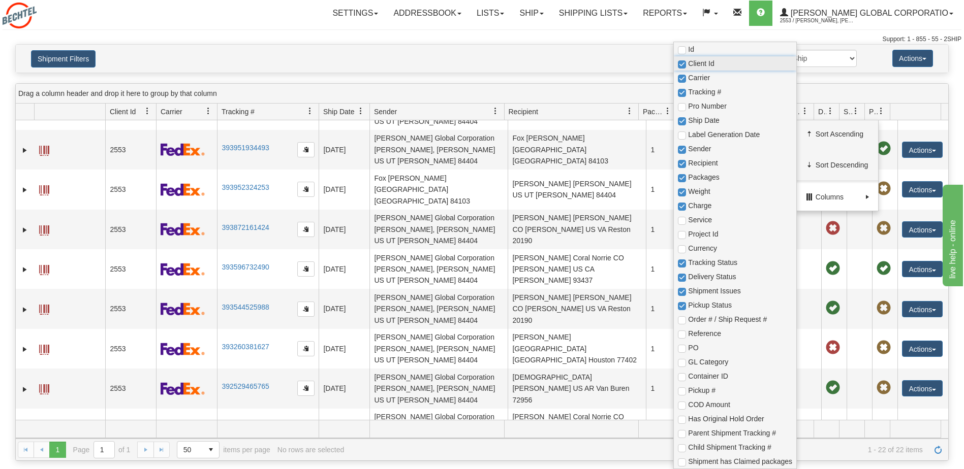
click at [684, 60] on span "Client Id" at bounding box center [735, 63] width 122 height 14
checkbox input "false"
checkbox input "true"
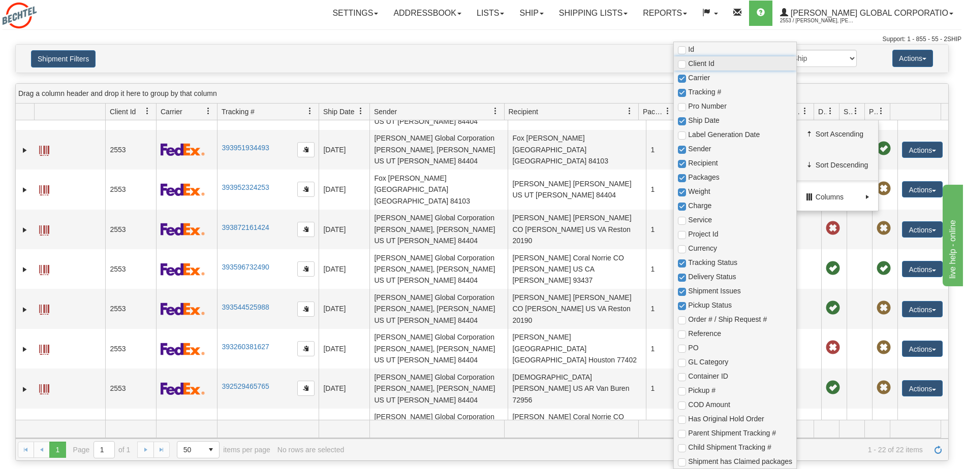
checkbox input "true"
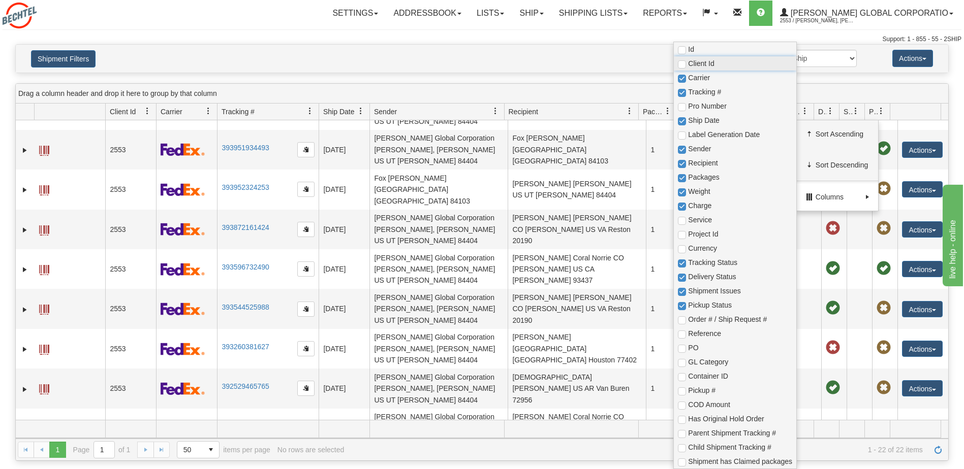
checkbox input "true"
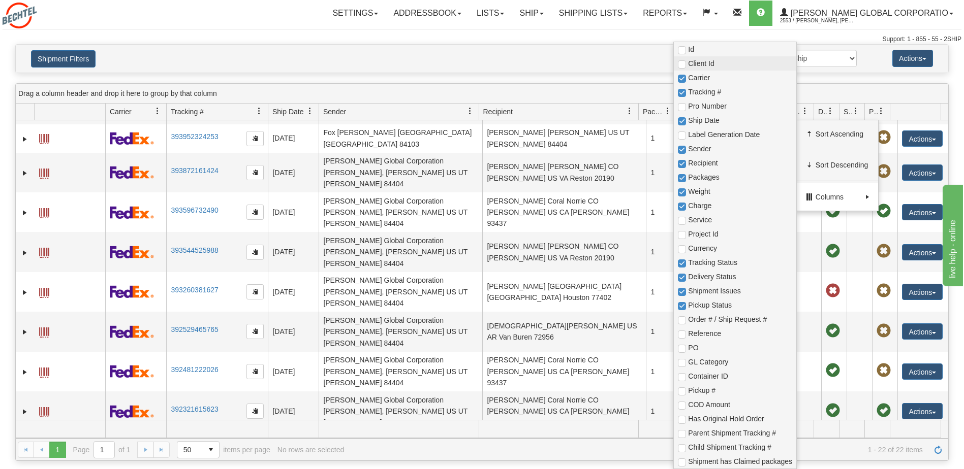
scroll to position [321, 0]
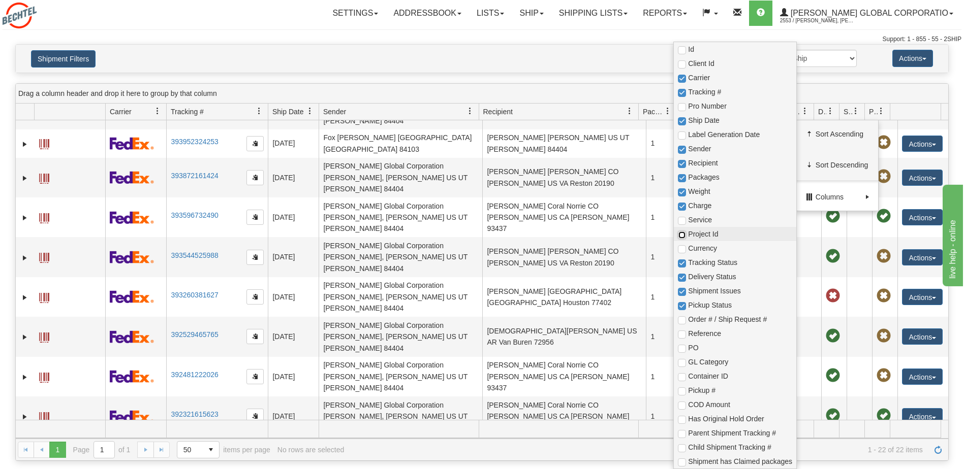
click at [680, 235] on input "checkbox" at bounding box center [682, 235] width 8 height 8
checkbox input "true"
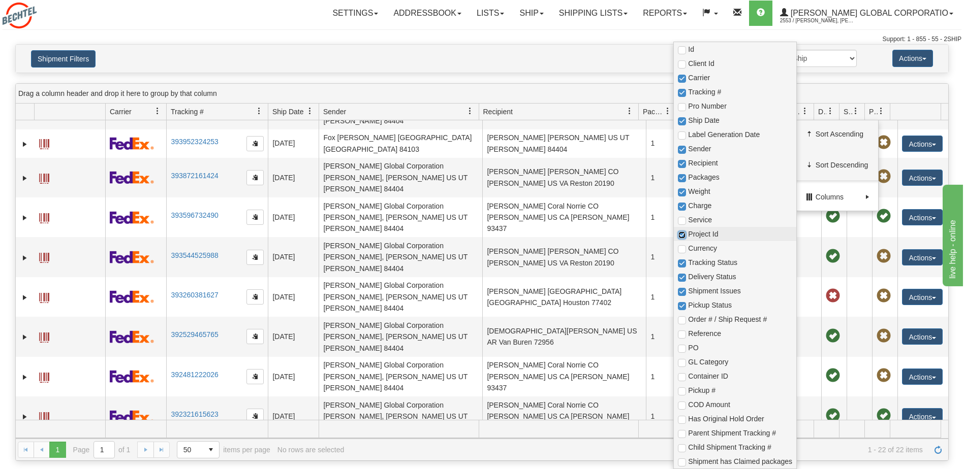
checkbox input "true"
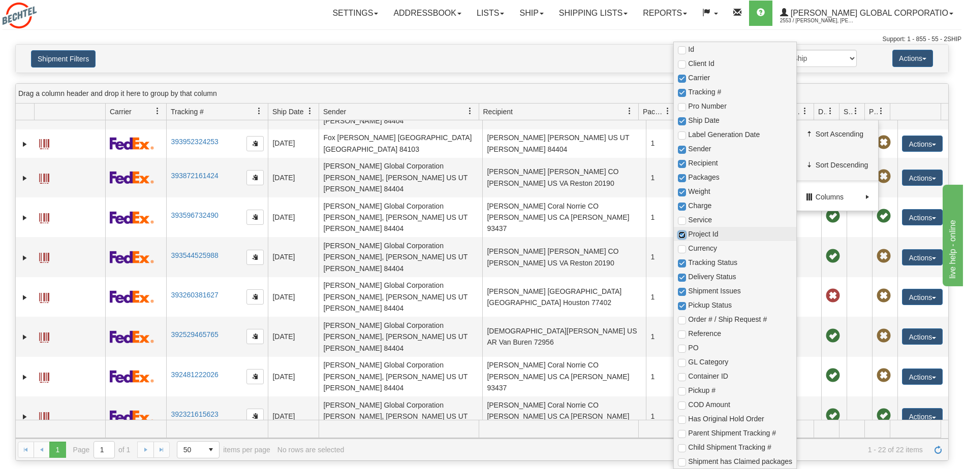
checkbox input "true"
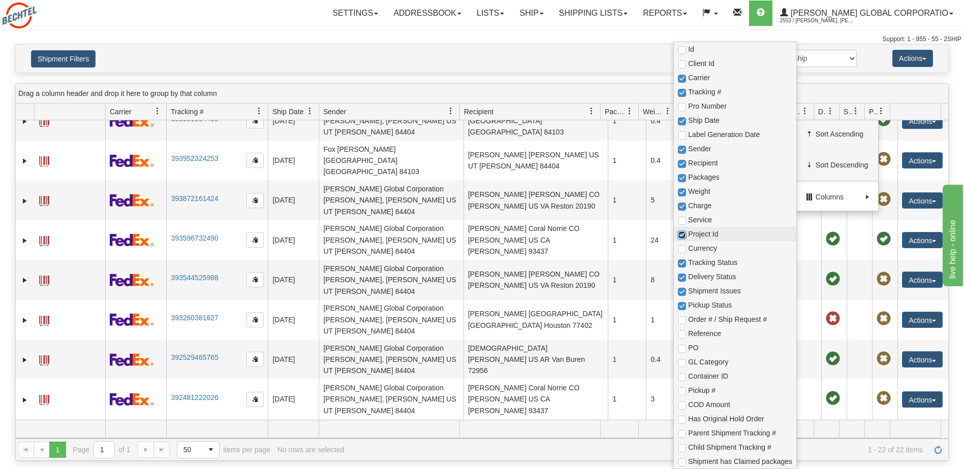
scroll to position [326, 0]
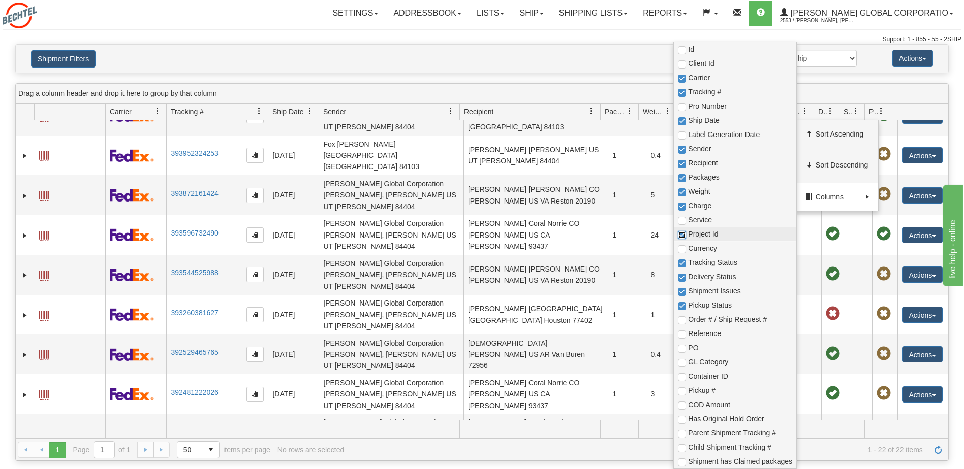
click at [682, 234] on input "checkbox" at bounding box center [682, 235] width 8 height 8
checkbox input "false"
checkbox input "true"
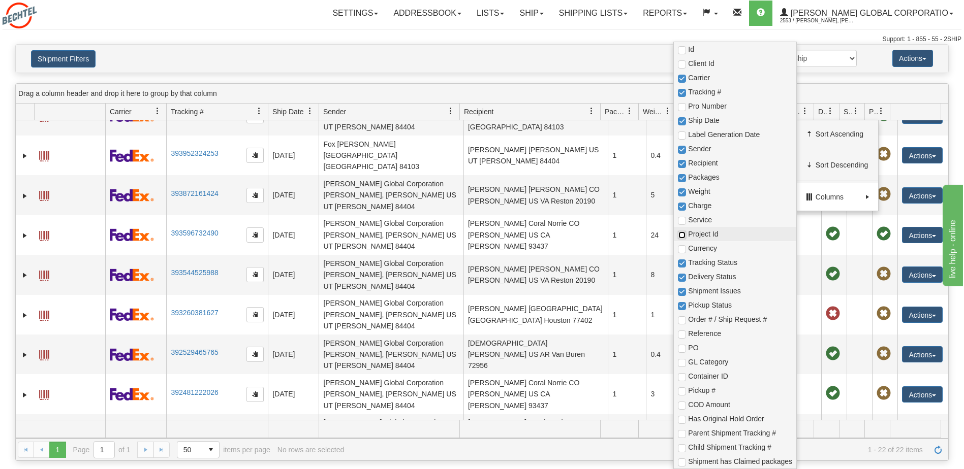
checkbox input "true"
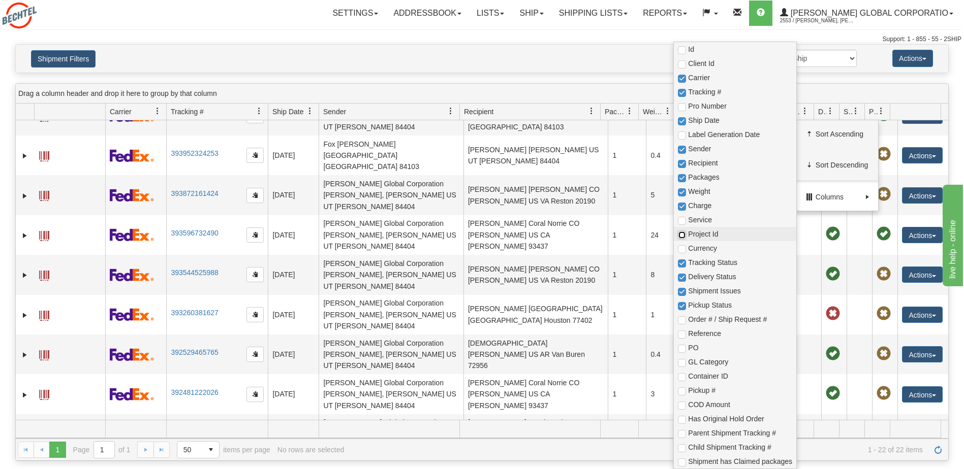
checkbox input "true"
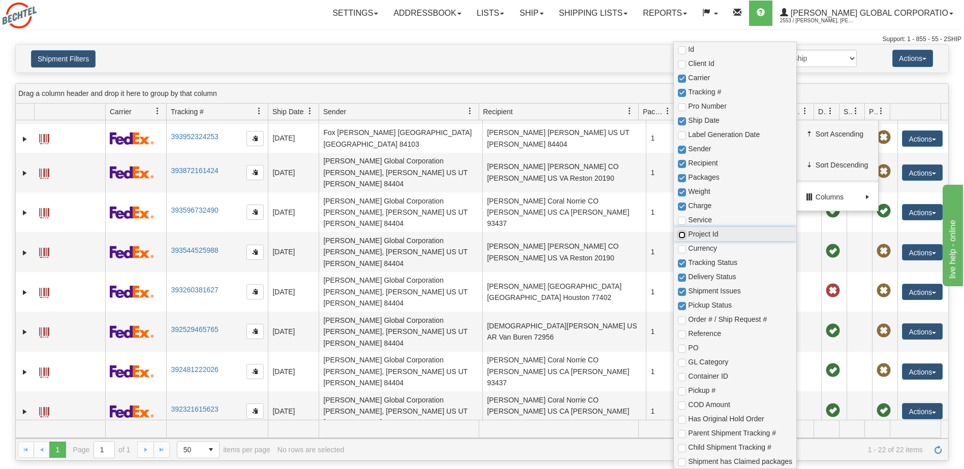
scroll to position [321, 0]
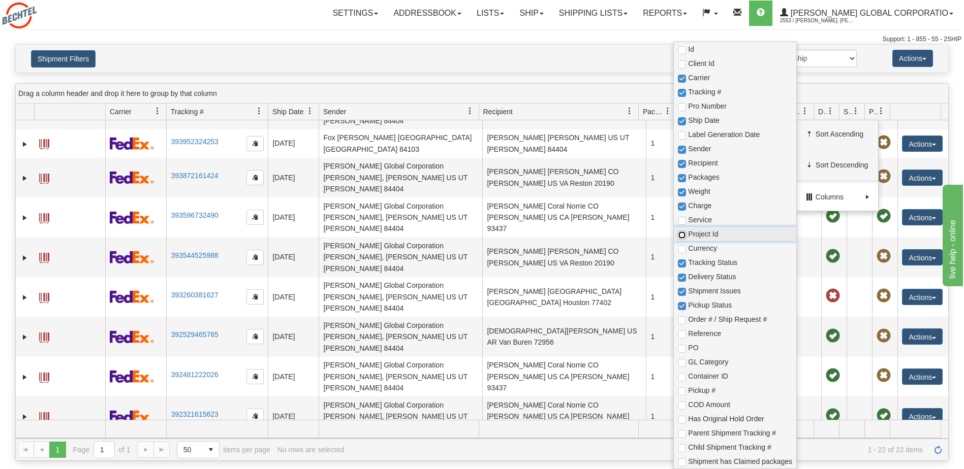
click at [681, 234] on input "checkbox" at bounding box center [682, 235] width 8 height 8
checkbox input "true"
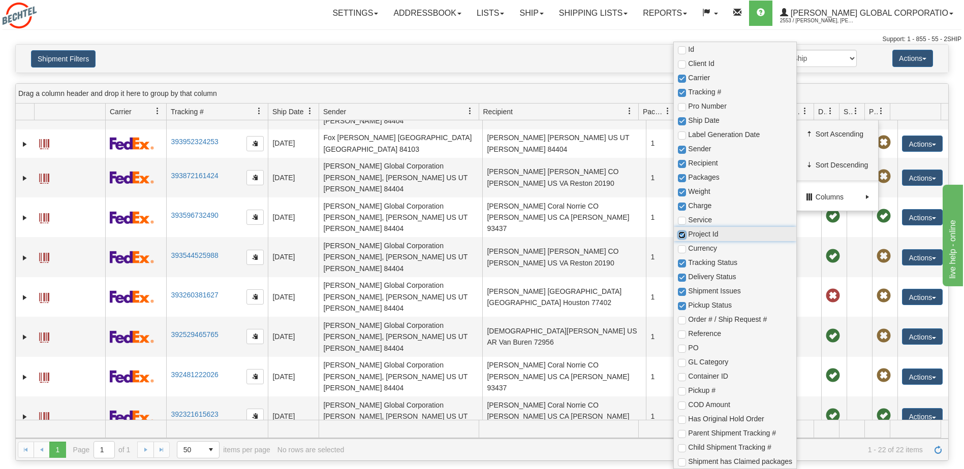
checkbox input "true"
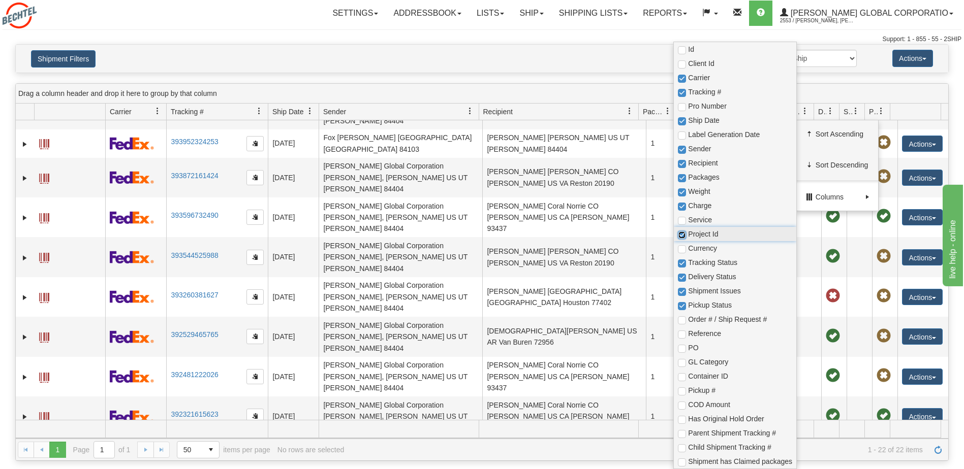
checkbox input "true"
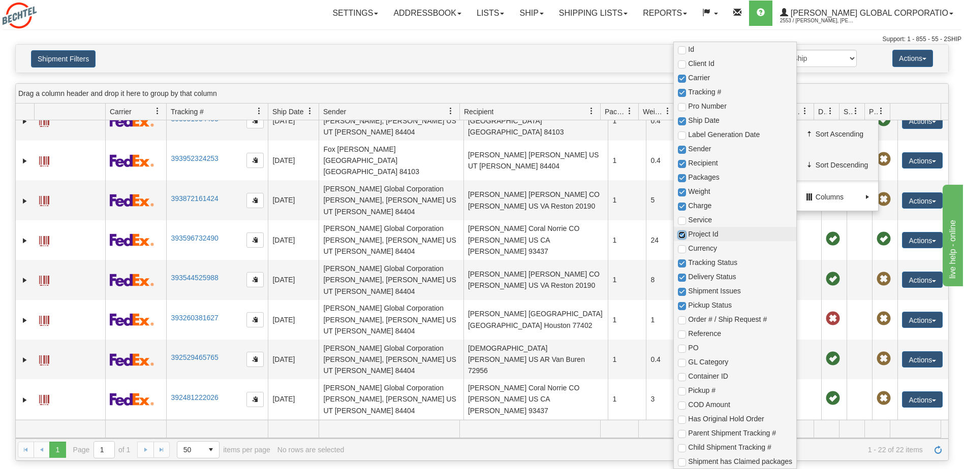
scroll to position [326, 0]
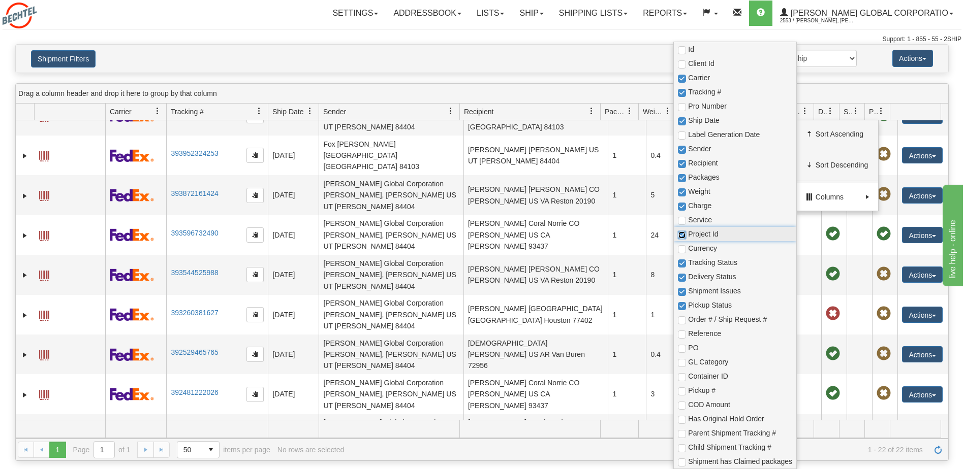
click at [681, 234] on input "checkbox" at bounding box center [682, 235] width 8 height 8
checkbox input "false"
checkbox input "true"
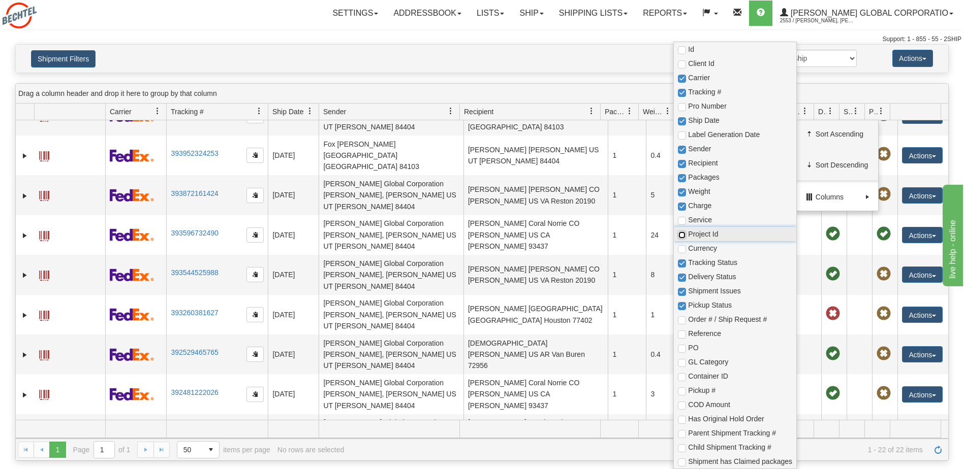
checkbox input "true"
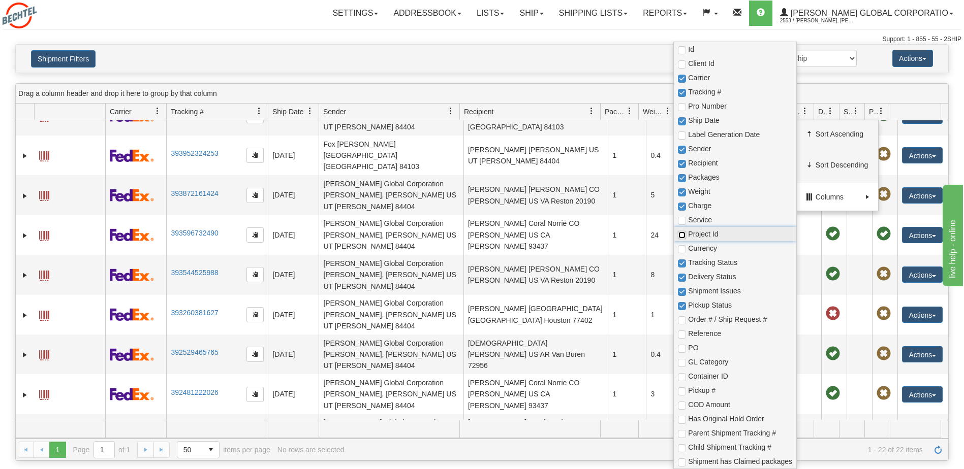
checkbox input "true"
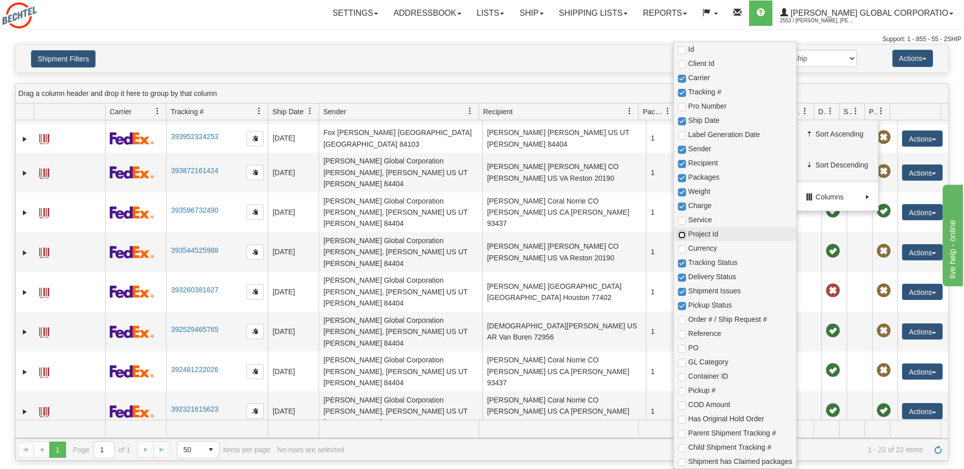
scroll to position [321, 0]
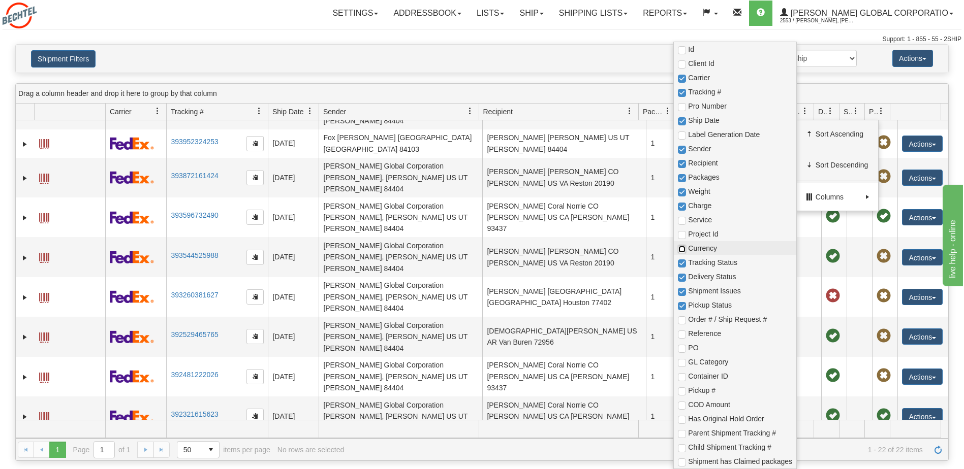
click at [682, 249] on input "checkbox" at bounding box center [682, 249] width 8 height 8
checkbox input "true"
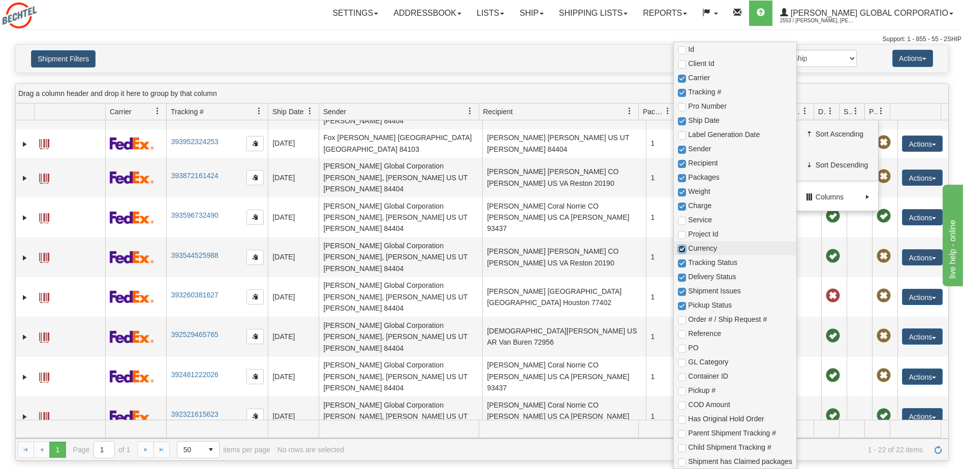
checkbox input "true"
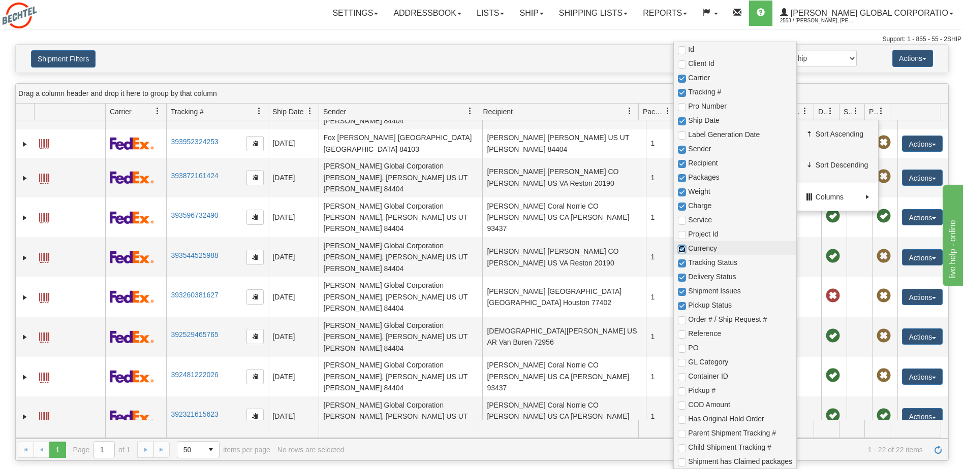
checkbox input "true"
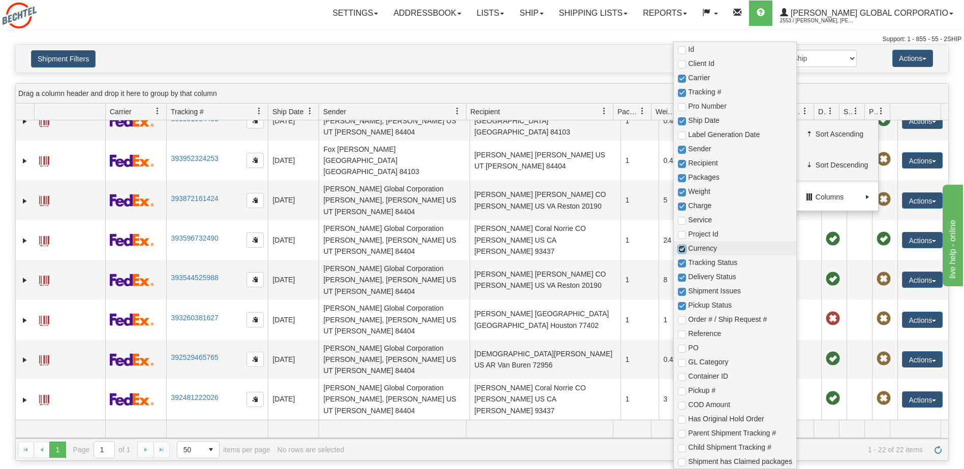
click at [682, 249] on input "checkbox" at bounding box center [682, 249] width 8 height 8
checkbox input "false"
checkbox input "true"
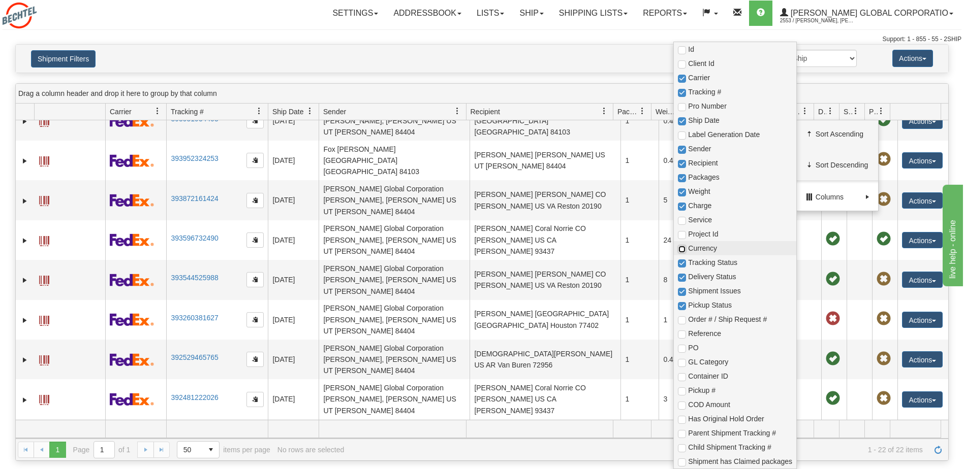
checkbox input "true"
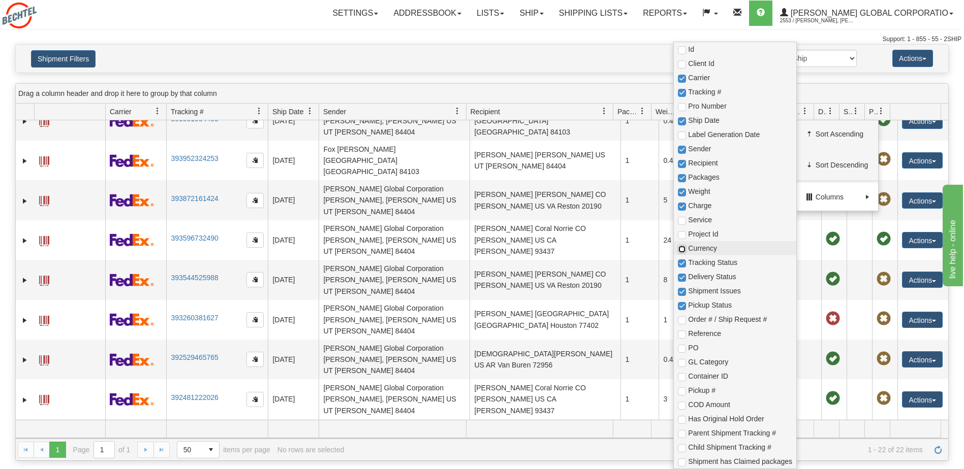
checkbox input "true"
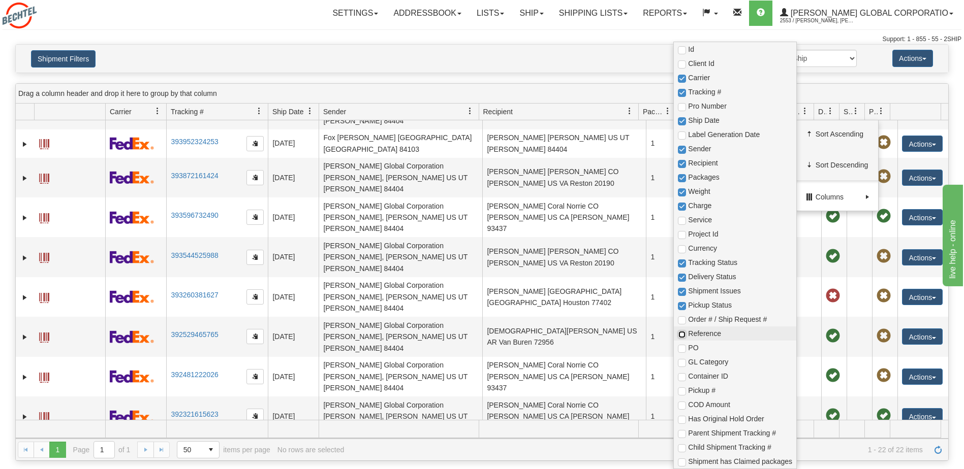
click at [683, 334] on input "checkbox" at bounding box center [682, 335] width 8 height 8
checkbox input "true"
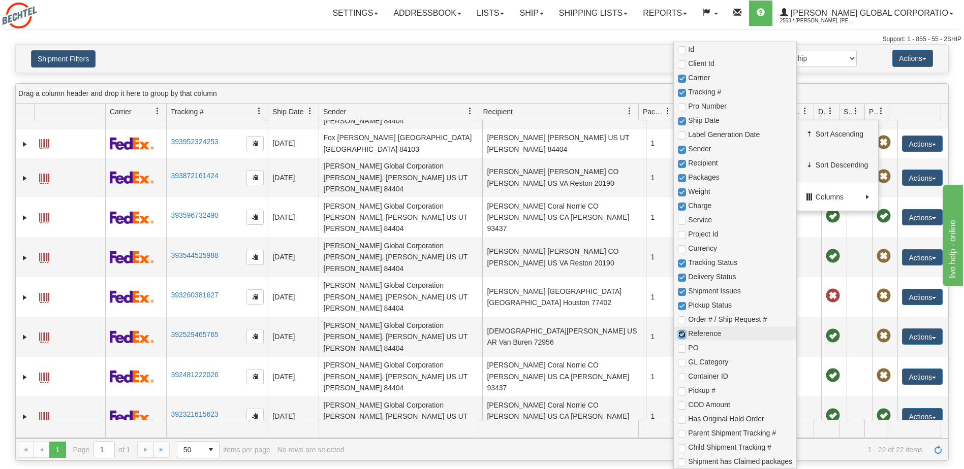
checkbox input "true"
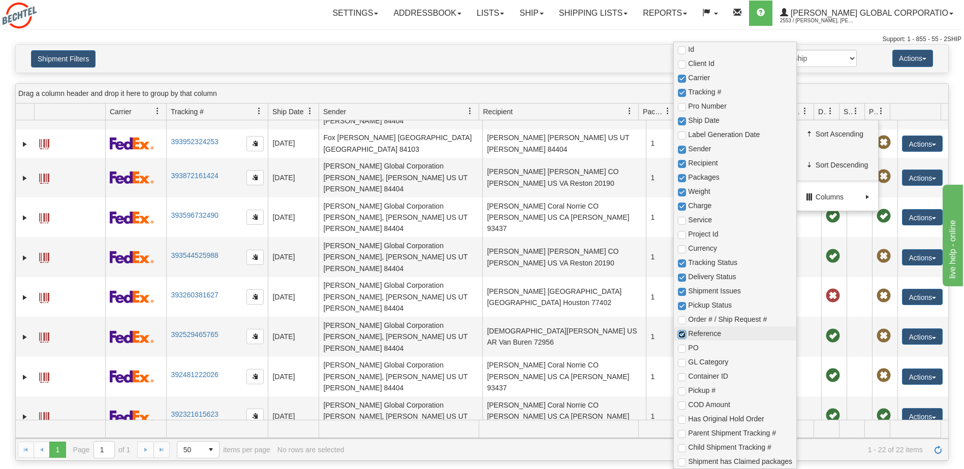
checkbox input "true"
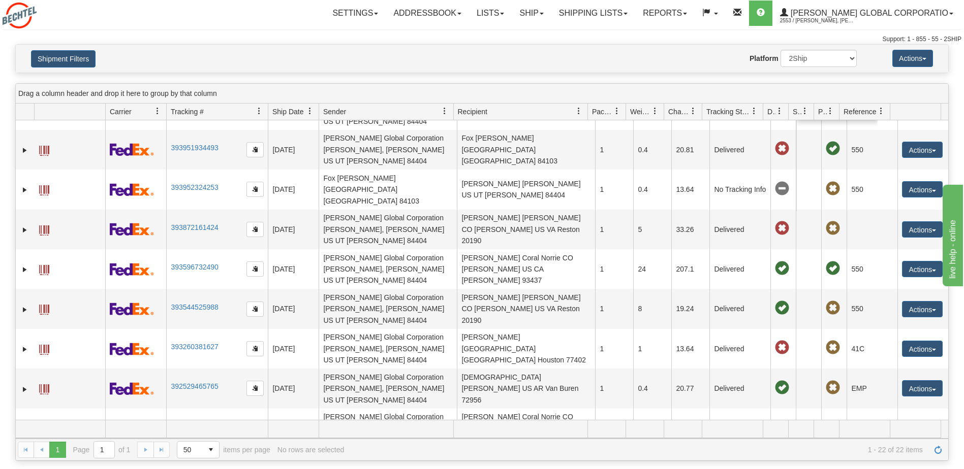
click at [636, 54] on div "Website Agent Nothing selected Client User Platform 2Ship Imported" at bounding box center [520, 58] width 688 height 17
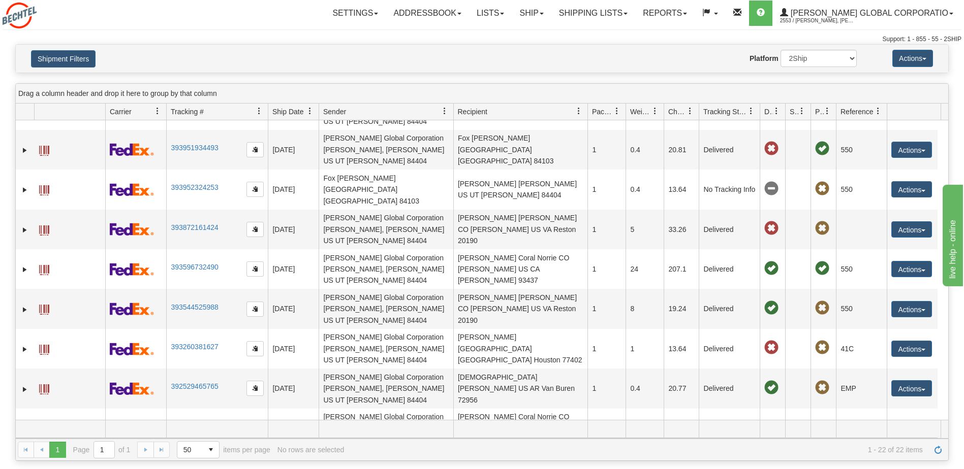
click at [701, 107] on div at bounding box center [702, 112] width 5 height 17
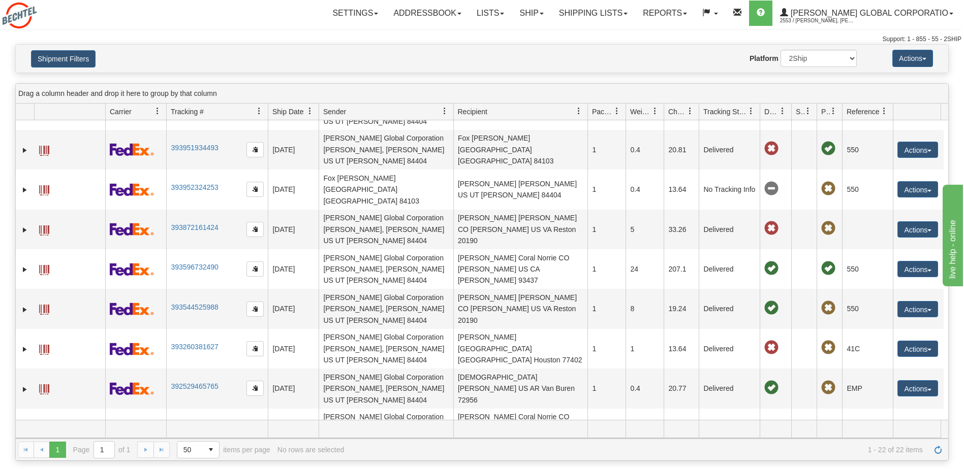
drag, startPoint x: 784, startPoint y: 110, endPoint x: 793, endPoint y: 111, distance: 9.2
click at [793, 111] on div "Id Client Id Carrier Tracking # Pro Number Ship Date Label Generation Date Send…" at bounding box center [478, 112] width 925 height 16
click at [816, 111] on div at bounding box center [816, 112] width 5 height 17
click at [884, 109] on span at bounding box center [883, 111] width 8 height 8
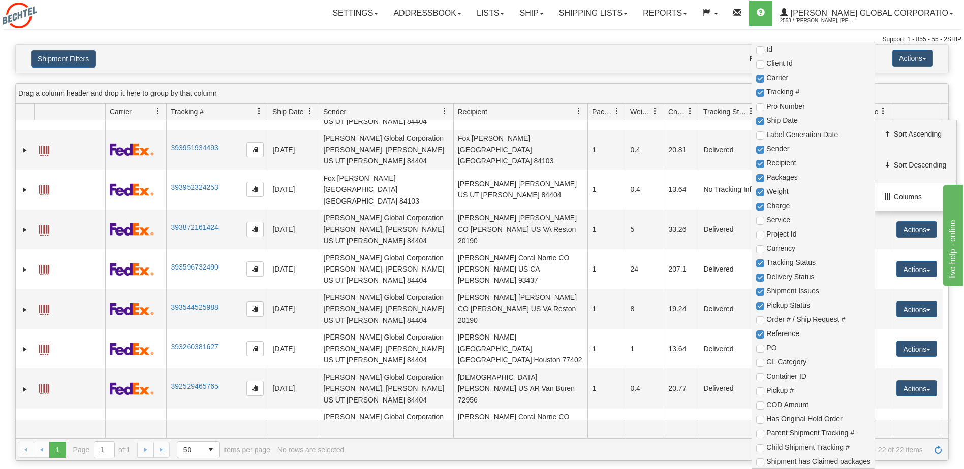
click at [898, 195] on span "Columns" at bounding box center [917, 197] width 46 height 10
click at [760, 336] on input "checkbox" at bounding box center [760, 335] width 8 height 8
checkbox input "false"
checkbox input "true"
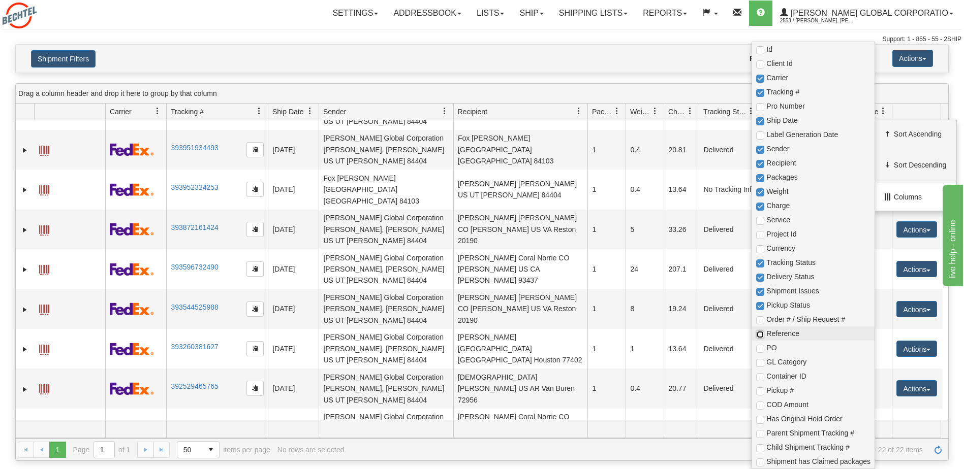
checkbox input "true"
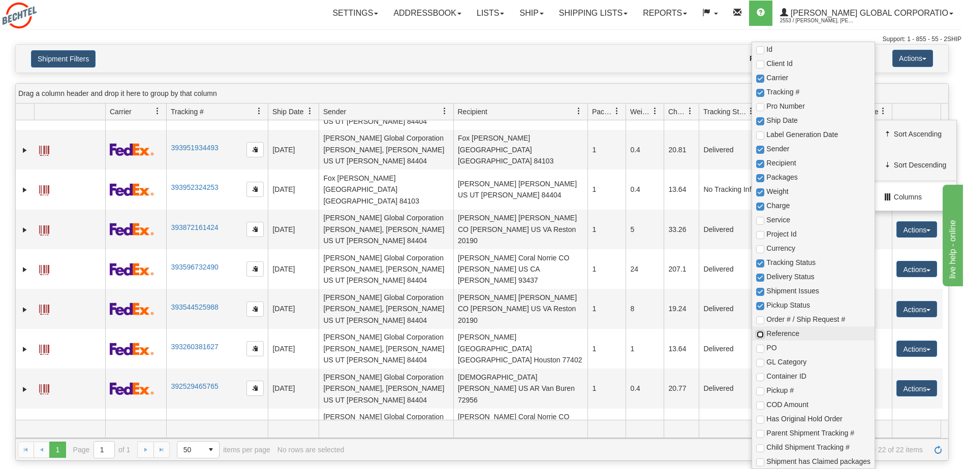
checkbox input "true"
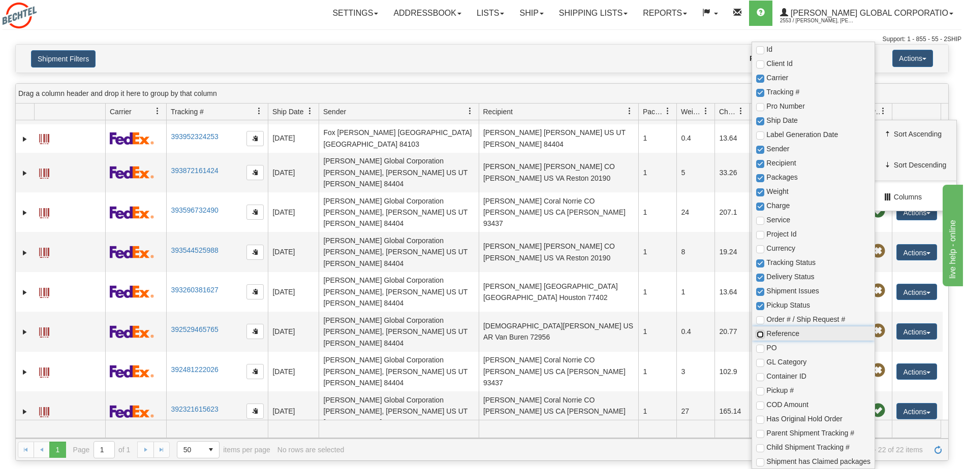
scroll to position [321, 0]
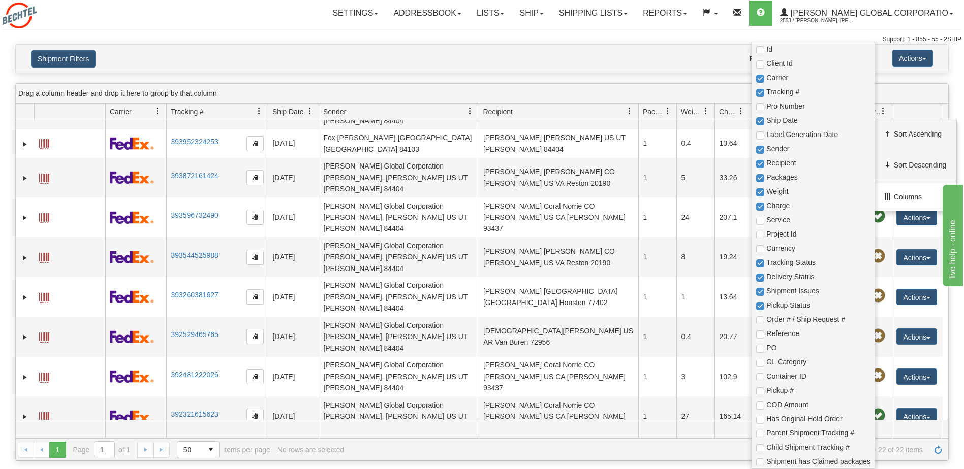
click at [669, 72] on div "Shipment Filters Website Agent Nothing selected Client User Platform 2Ship Impo…" at bounding box center [482, 59] width 932 height 28
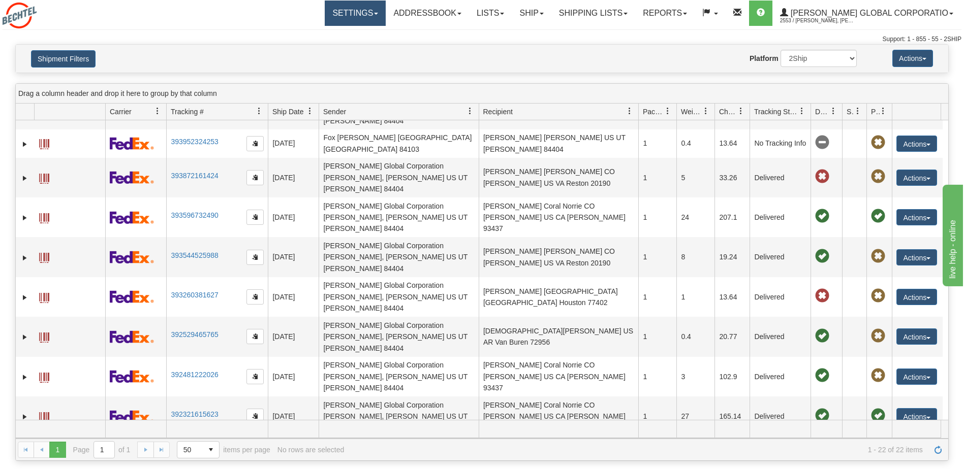
click at [386, 14] on link "Settings" at bounding box center [355, 13] width 61 height 25
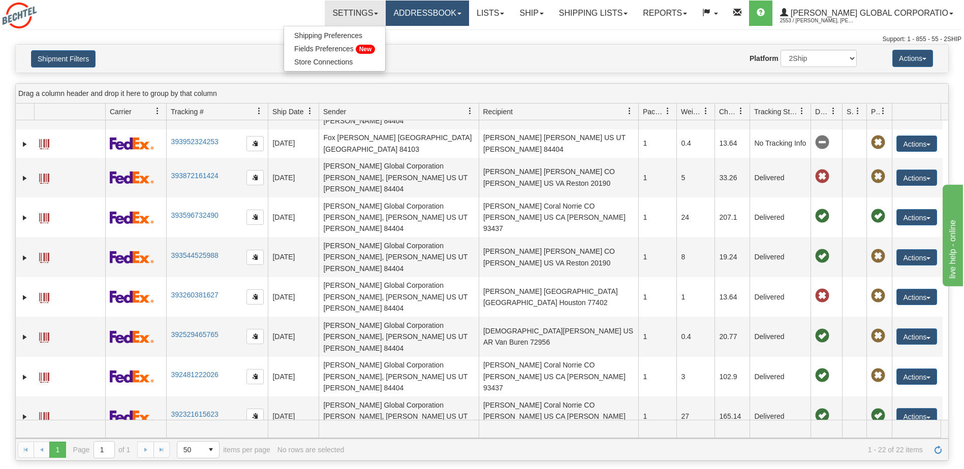
click at [469, 11] on link "Addressbook" at bounding box center [427, 13] width 83 height 25
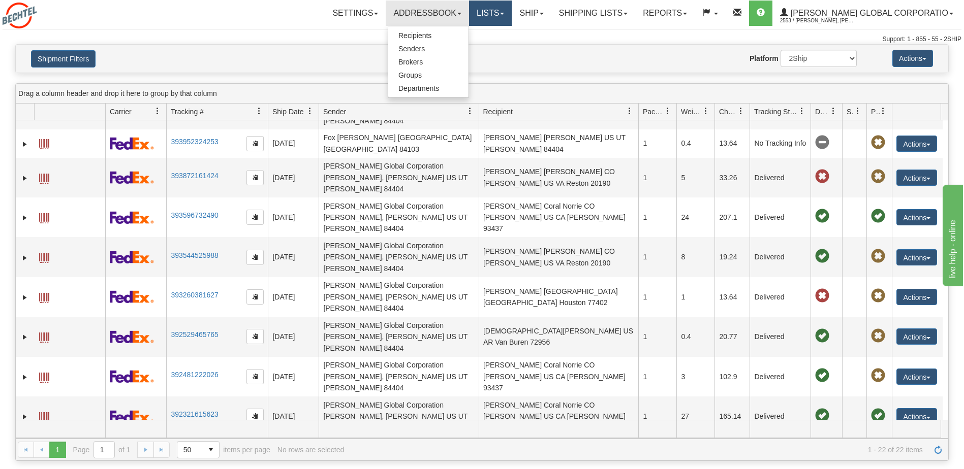
click at [512, 11] on link "Lists" at bounding box center [490, 13] width 43 height 25
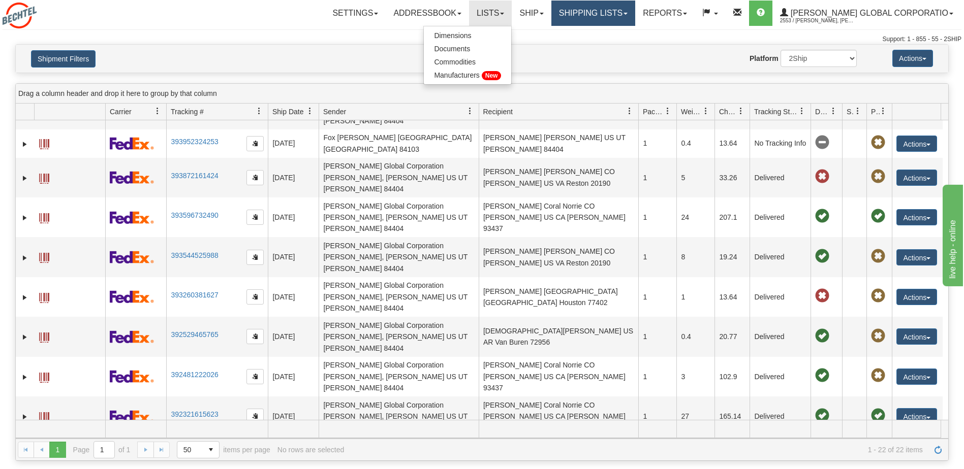
click at [635, 15] on link "Shipping lists" at bounding box center [593, 13] width 84 height 25
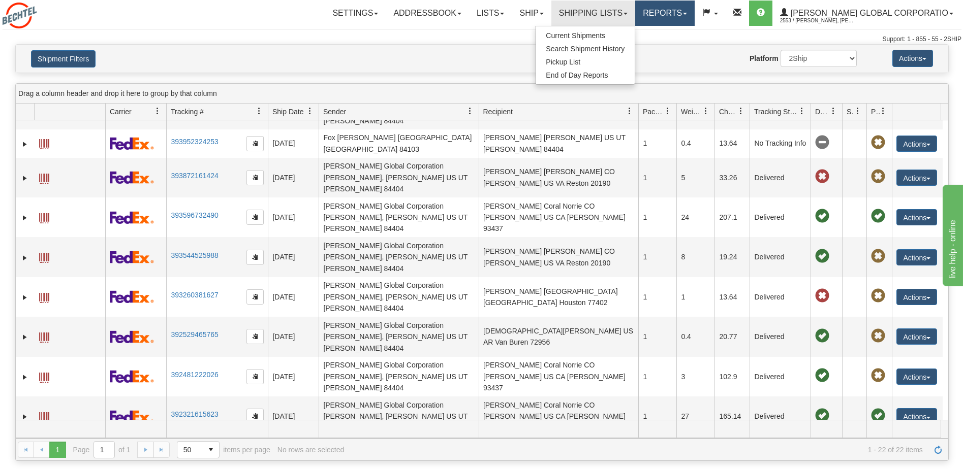
click at [694, 12] on link "Reports" at bounding box center [664, 13] width 59 height 25
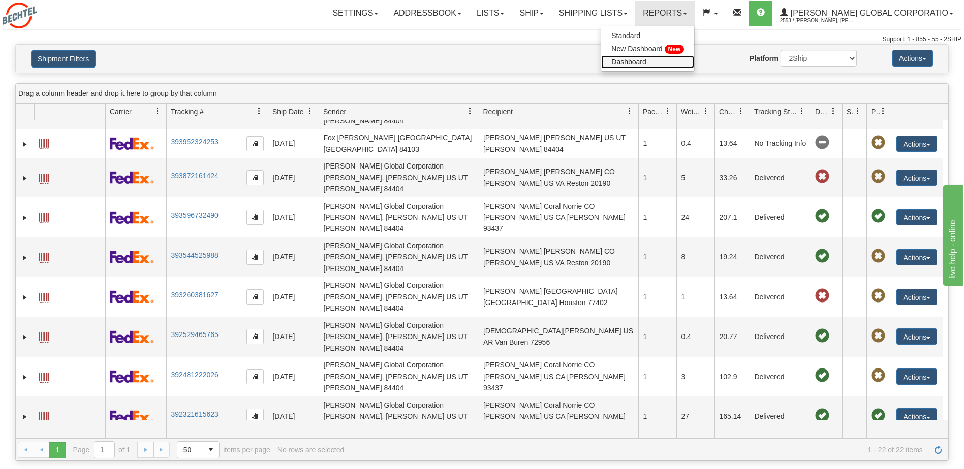
click at [646, 59] on span "Dashboard" at bounding box center [628, 62] width 35 height 8
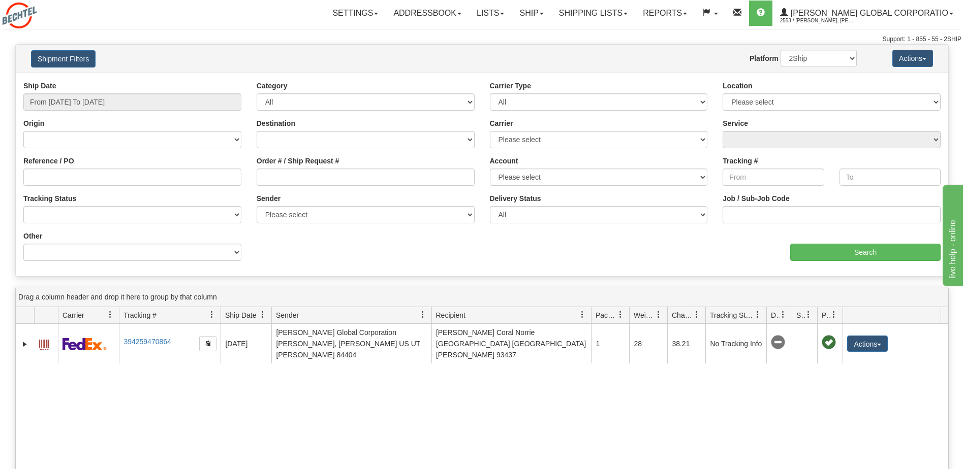
drag, startPoint x: 106, startPoint y: 315, endPoint x: 57, endPoint y: 322, distance: 49.7
click at [57, 322] on div "Id Client Id Carrier Tracking # Pro Number Ship Date Label Generation Date Send…" at bounding box center [478, 315] width 925 height 16
click at [757, 316] on span at bounding box center [757, 315] width 8 height 8
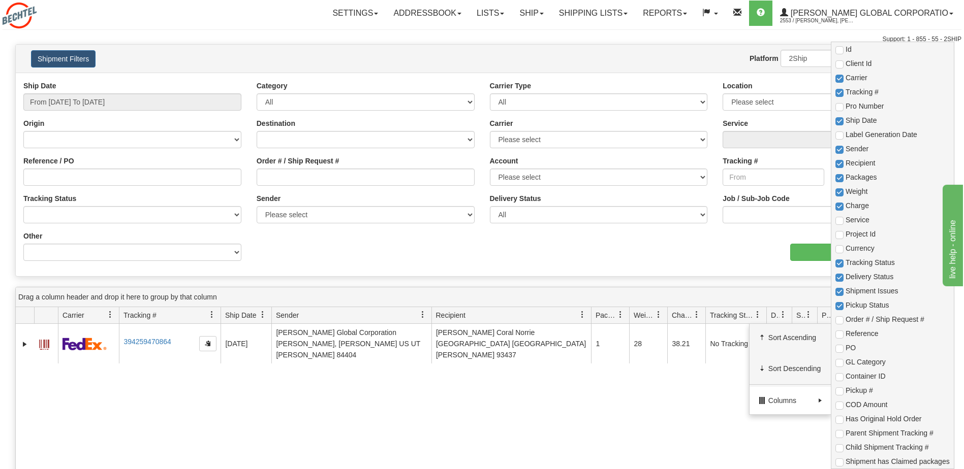
click at [816, 400] on span at bounding box center [820, 401] width 8 height 8
click at [840, 406] on input "checkbox" at bounding box center [839, 406] width 8 height 8
checkbox input "true"
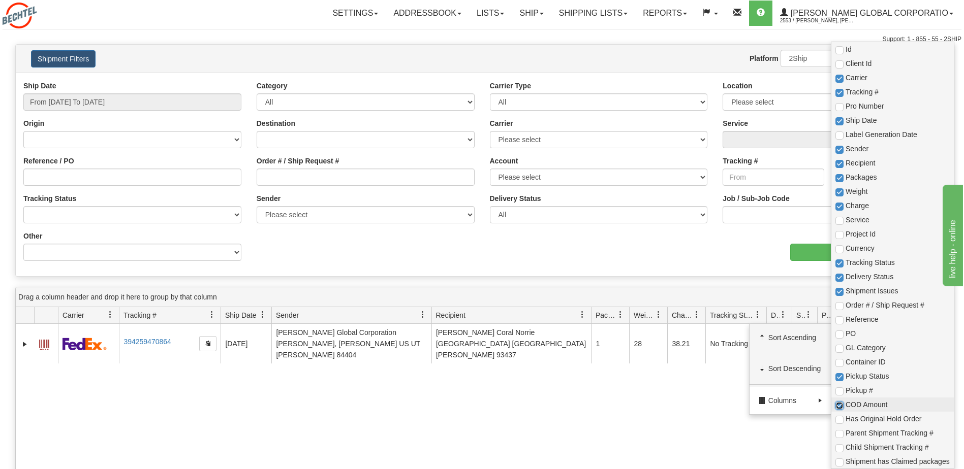
checkbox input "true"
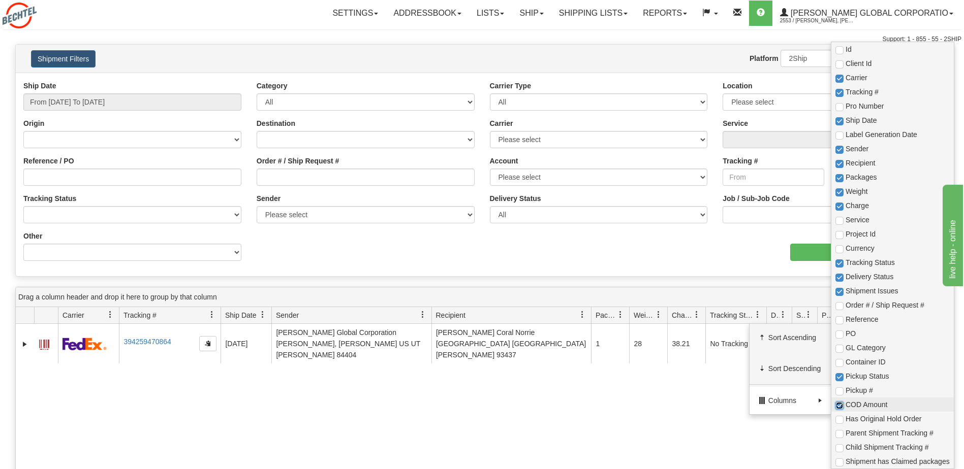
checkbox input "true"
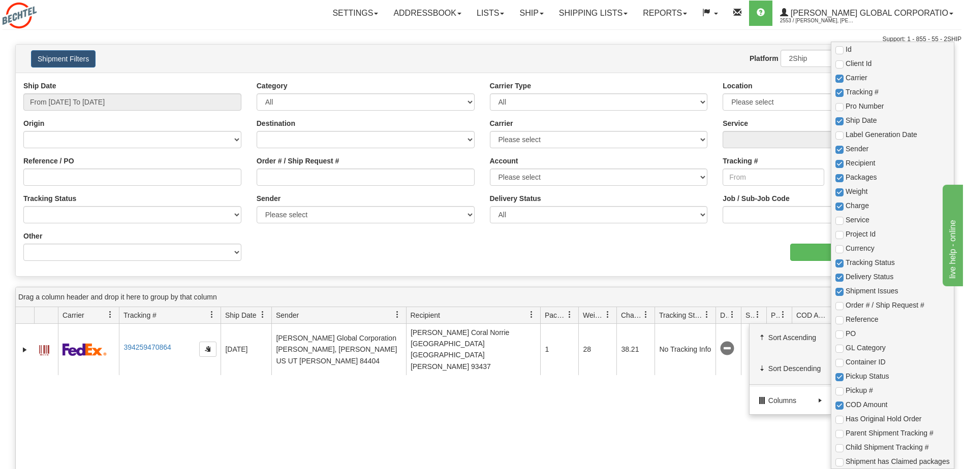
click at [625, 439] on div "31780288 2553 394259470864 [DATE] [DATE] 04:48:00 PM [PERSON_NAME] Global Corpo…" at bounding box center [482, 474] width 932 height 300
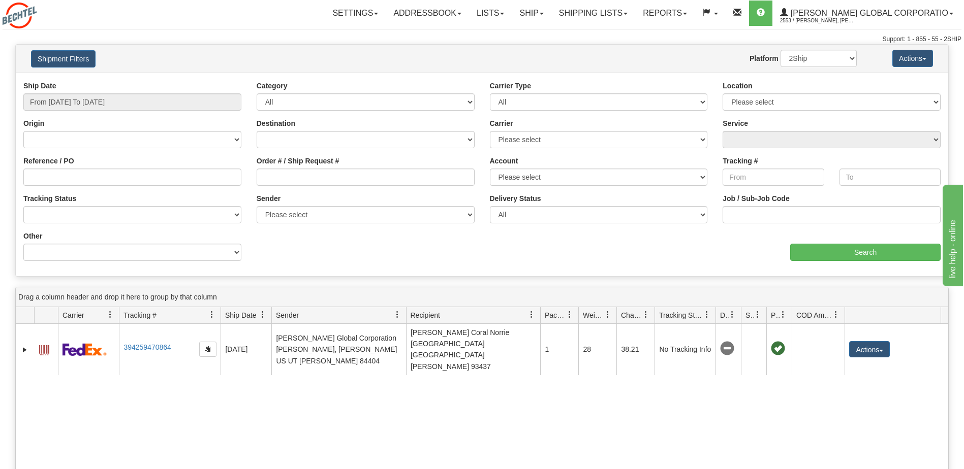
click at [847, 313] on div "Id Client Id Carrier Tracking # Pro Number Ship Date Label Generation Date Send…" at bounding box center [478, 315] width 925 height 16
type input "[DATE]"
click at [193, 102] on input "From [DATE] To [DATE]" at bounding box center [132, 101] width 218 height 17
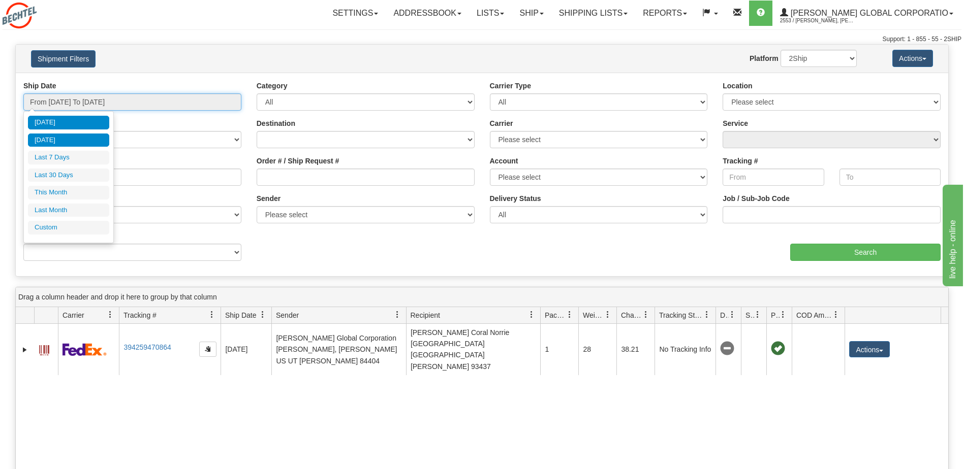
type input "[DATE]"
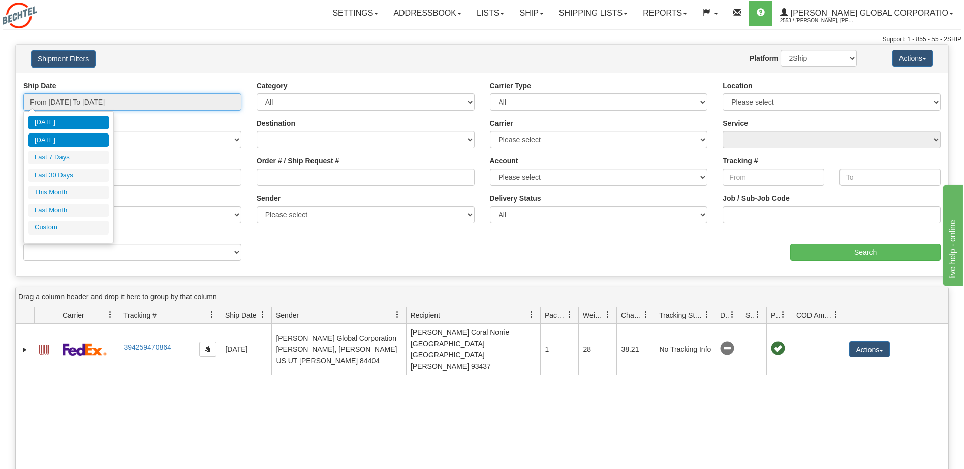
type input "[DATE]"
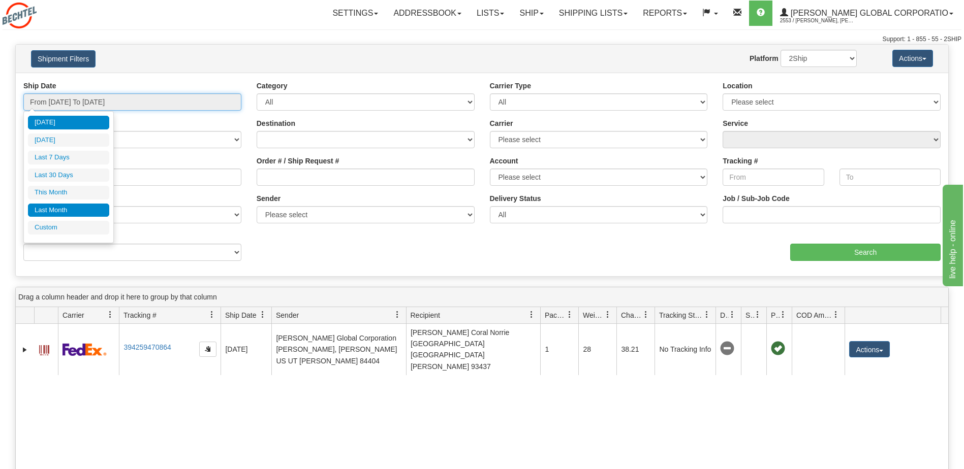
type input "[DATE]"
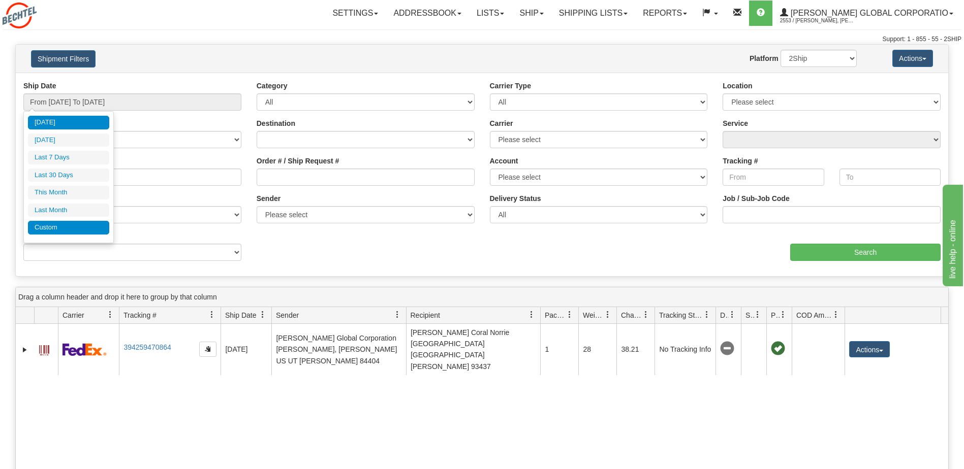
click at [44, 224] on li "Custom" at bounding box center [68, 228] width 81 height 14
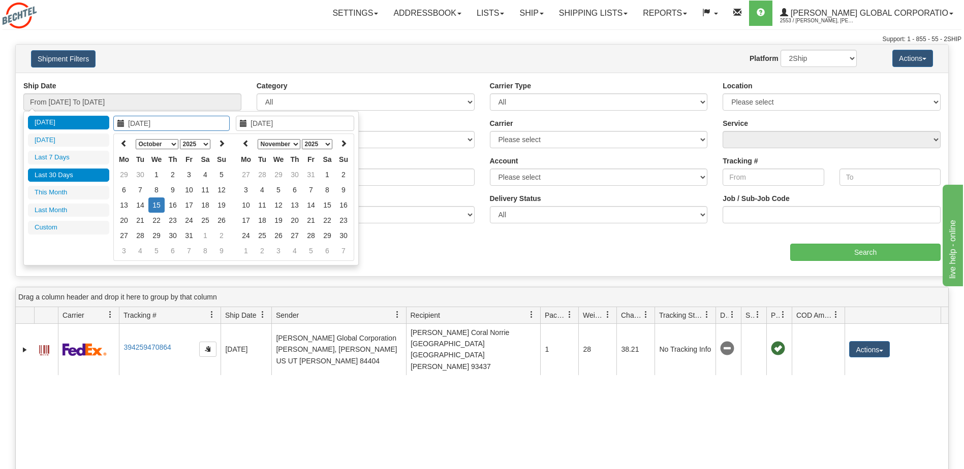
type input "[DATE]"
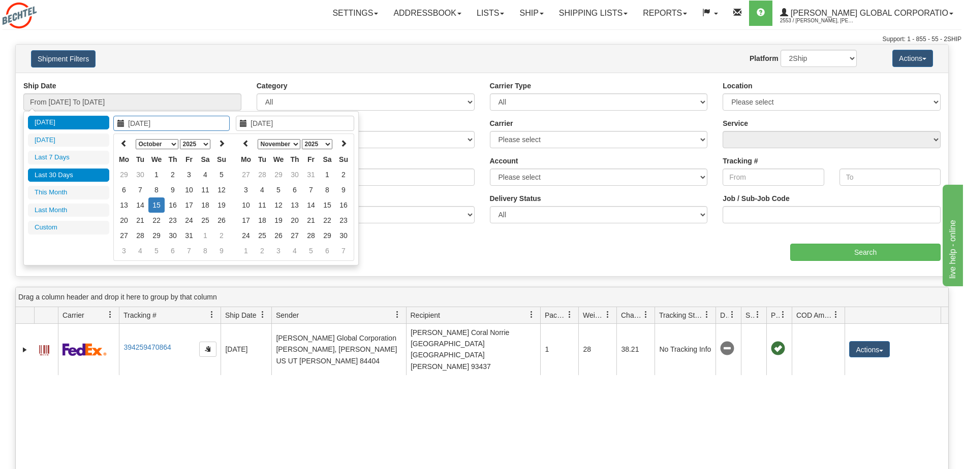
type input "[DATE]"
click at [124, 140] on icon at bounding box center [123, 143] width 7 height 7
type input "[DATE]"
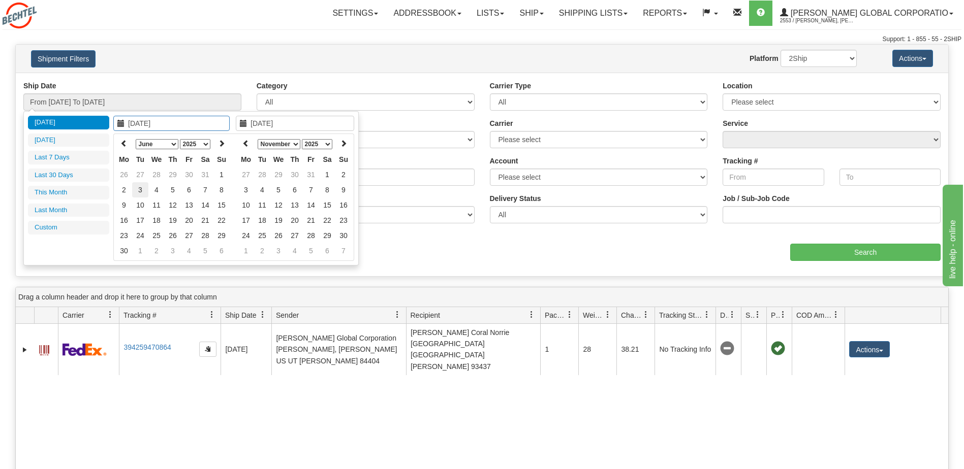
click at [141, 192] on td "3" at bounding box center [140, 189] width 16 height 15
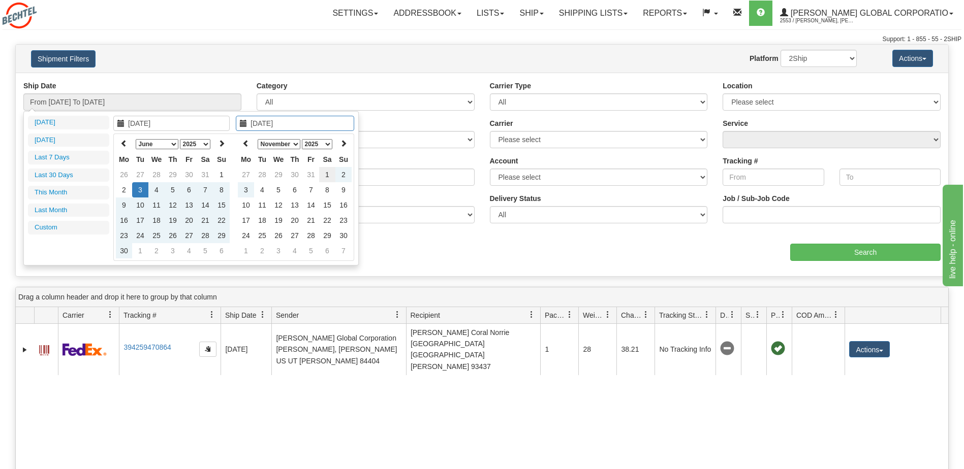
type input "[DATE]"
click at [331, 172] on td "1" at bounding box center [327, 174] width 16 height 15
type input "From [DATE] To [DATE]"
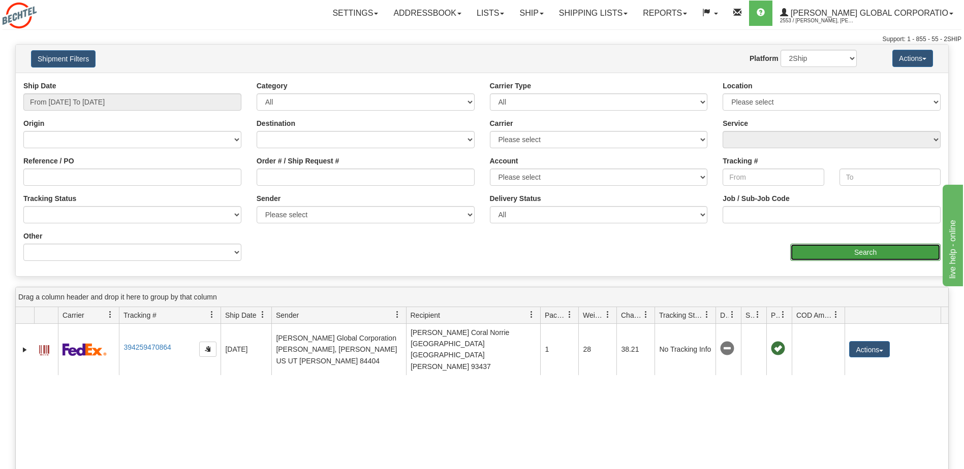
click at [873, 247] on input "Search" at bounding box center [865, 252] width 150 height 17
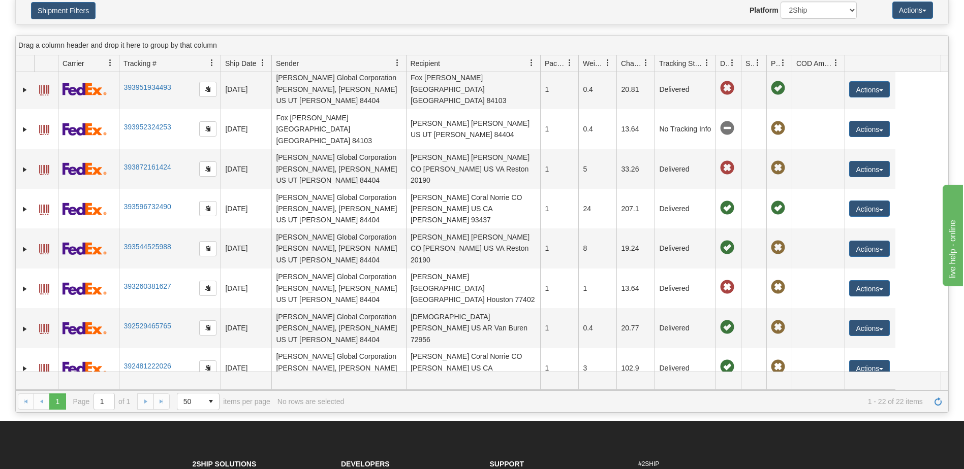
scroll to position [51, 0]
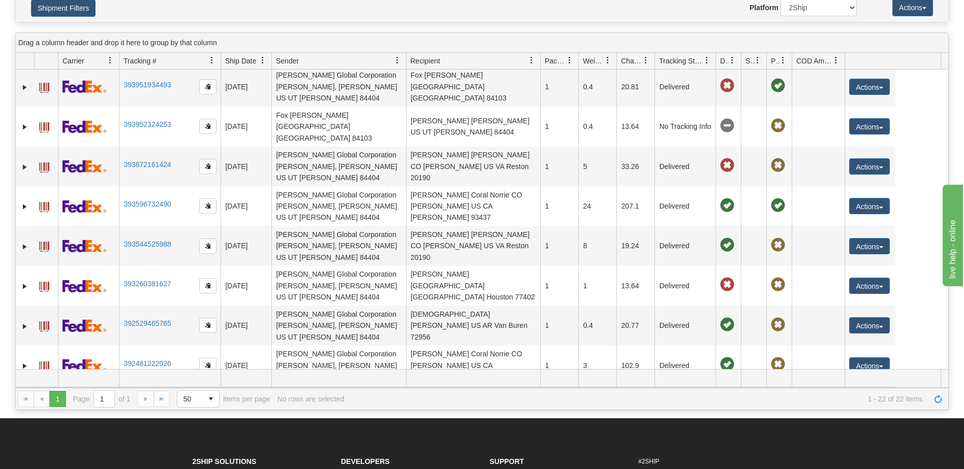
click at [836, 61] on span at bounding box center [836, 60] width 8 height 8
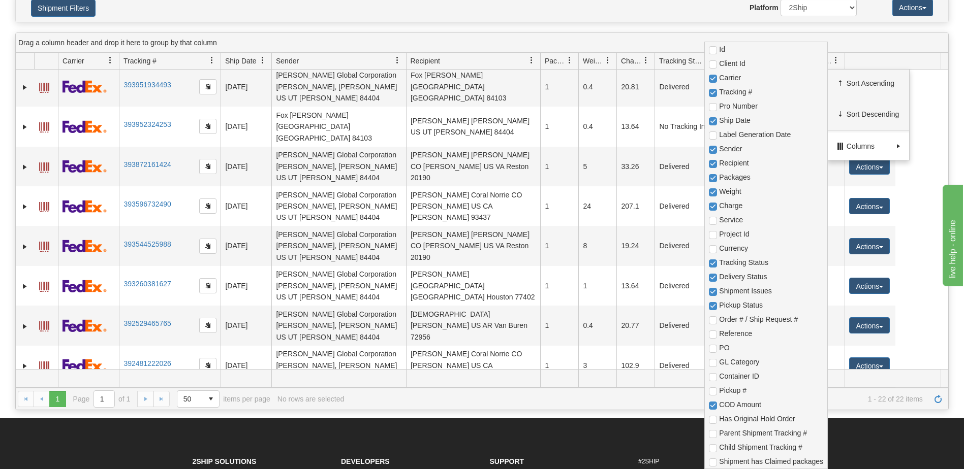
click at [845, 146] on span "Columns" at bounding box center [868, 146] width 81 height 27
click at [710, 404] on input "checkbox" at bounding box center [713, 406] width 8 height 8
checkbox input "false"
checkbox input "true"
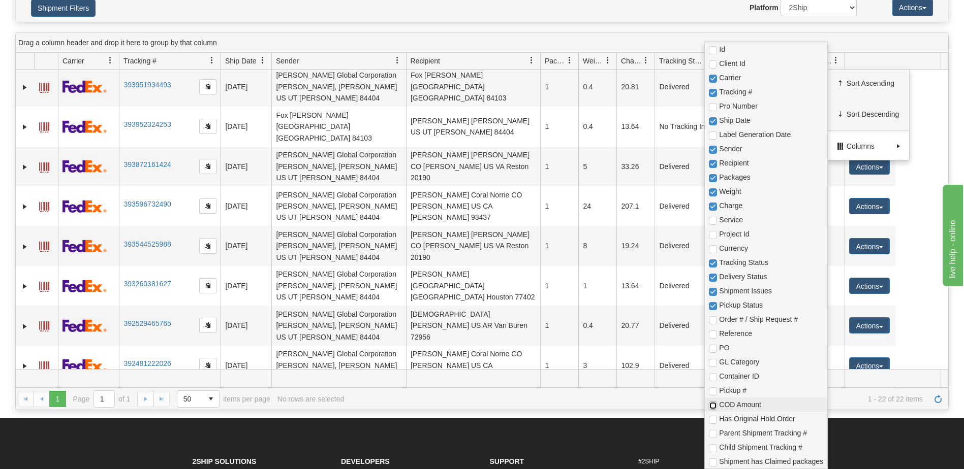
checkbox input "true"
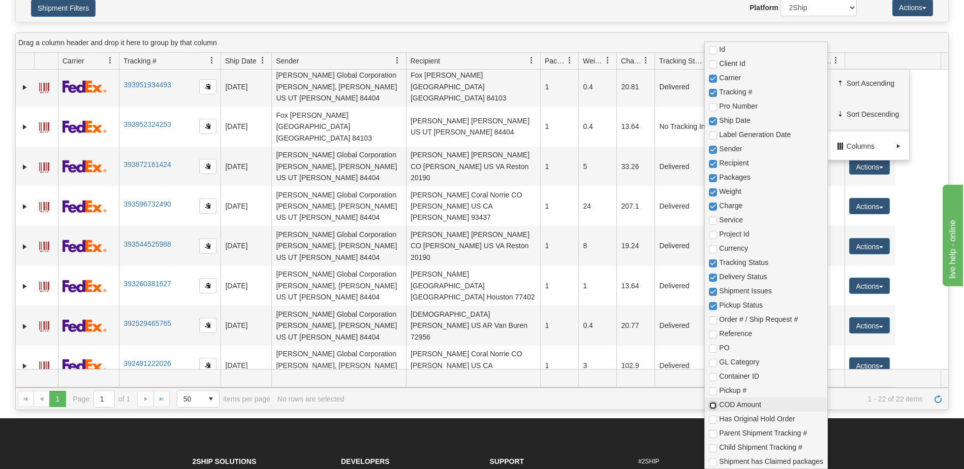
checkbox input "true"
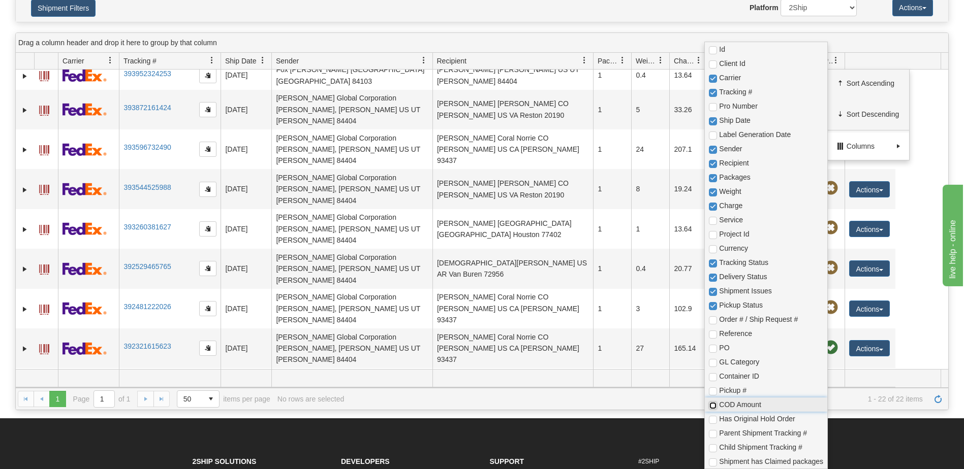
scroll to position [333, 0]
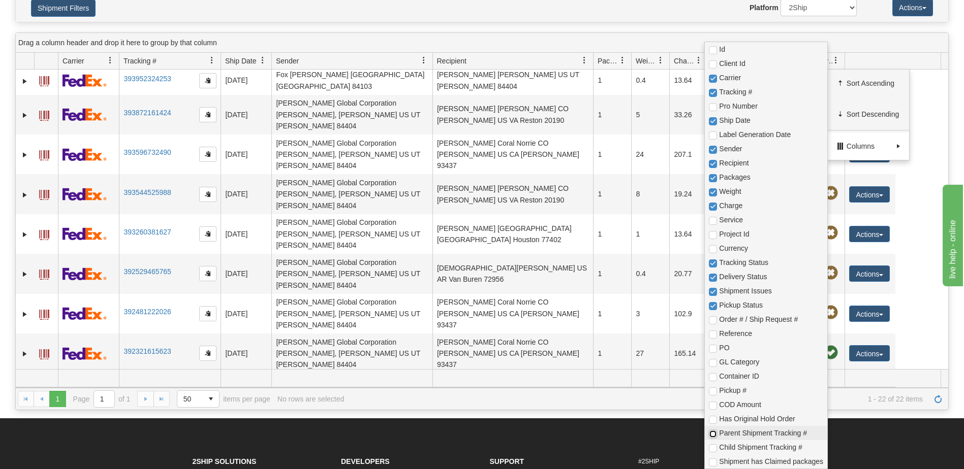
click at [713, 432] on input "checkbox" at bounding box center [713, 434] width 8 height 8
checkbox input "true"
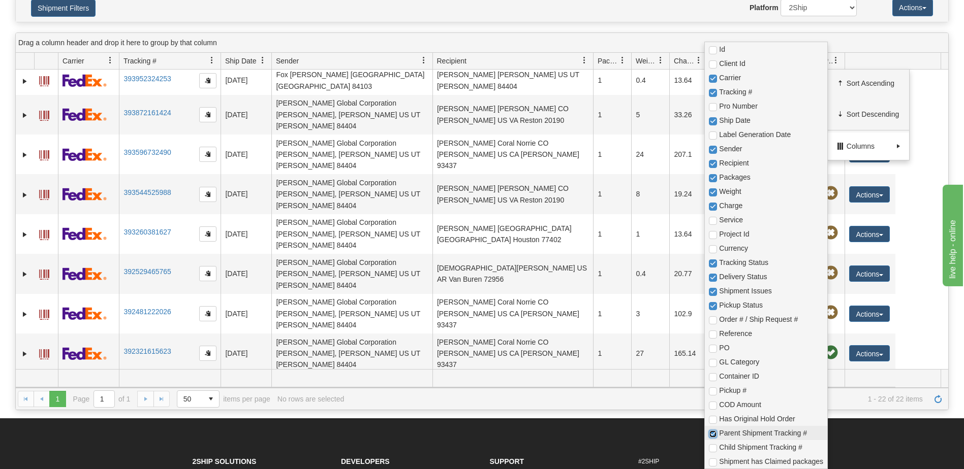
checkbox input "true"
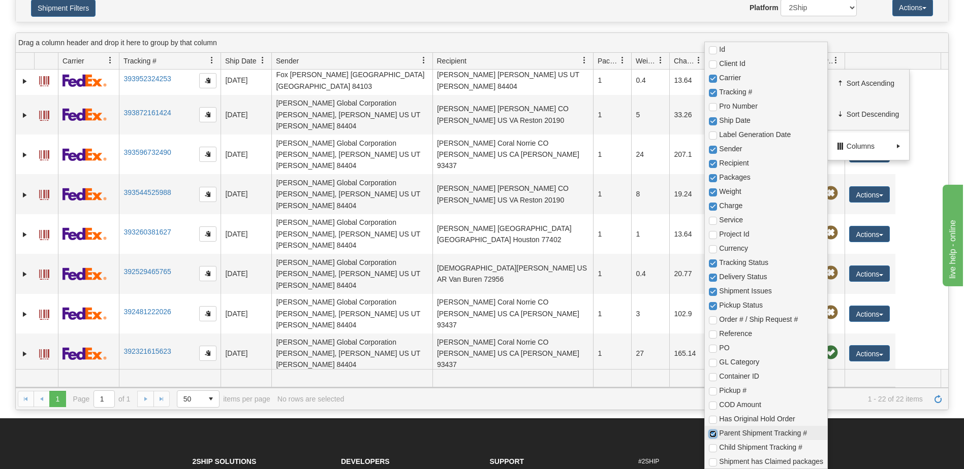
checkbox input "true"
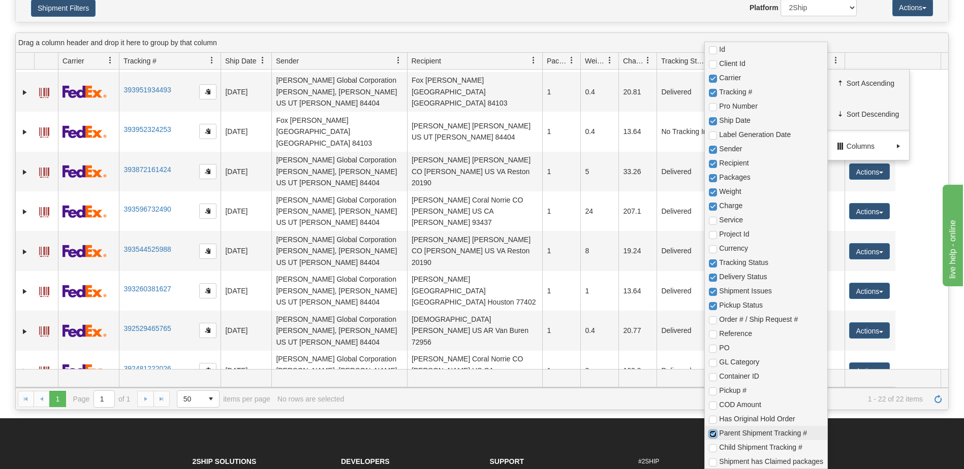
scroll to position [338, 0]
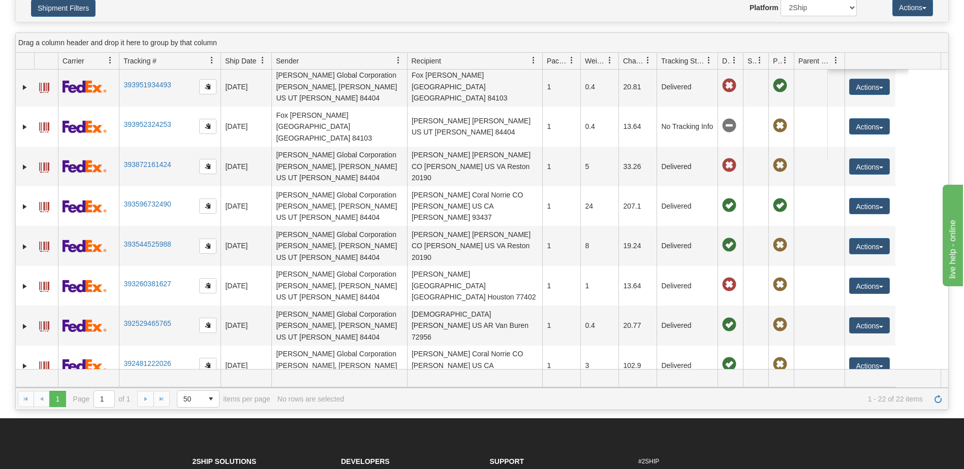
click at [633, 409] on div "1 1 Page 1 of 1 50 25 50 100 500 1000 items per page 1 - 22 of 22 items No rows…" at bounding box center [482, 399] width 932 height 22
click at [836, 57] on span at bounding box center [836, 60] width 8 height 8
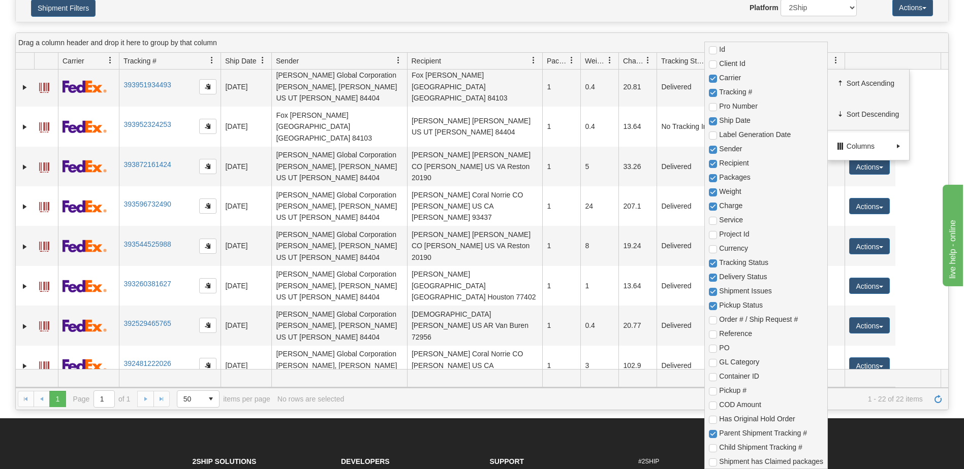
click at [858, 144] on span "Columns" at bounding box center [869, 146] width 46 height 10
click at [713, 433] on input "checkbox" at bounding box center [713, 434] width 8 height 8
checkbox input "false"
checkbox input "true"
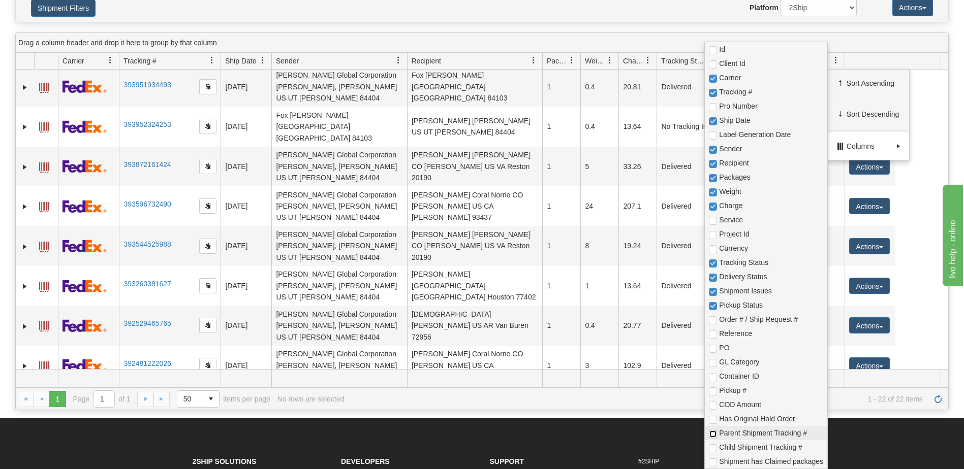
checkbox input "true"
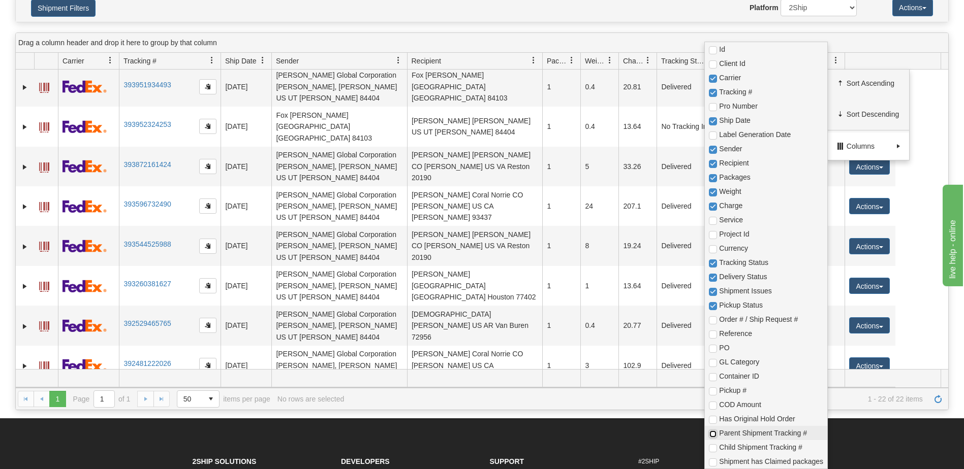
checkbox input "true"
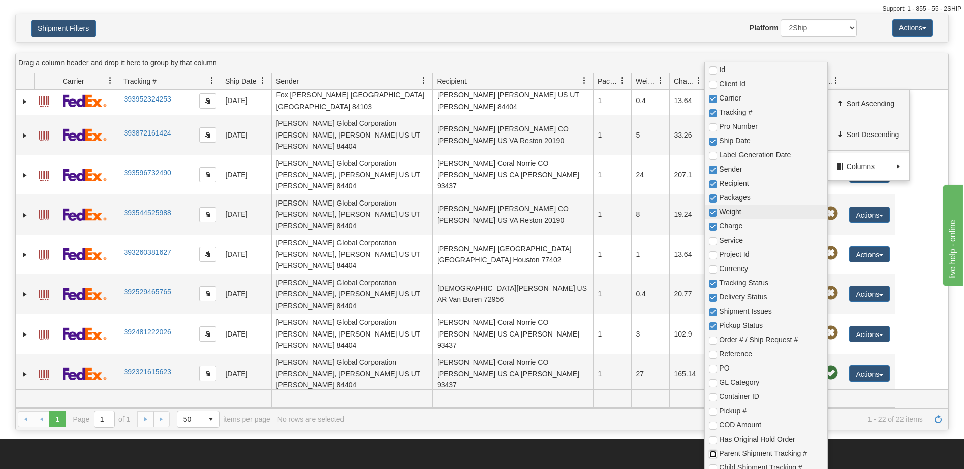
scroll to position [0, 0]
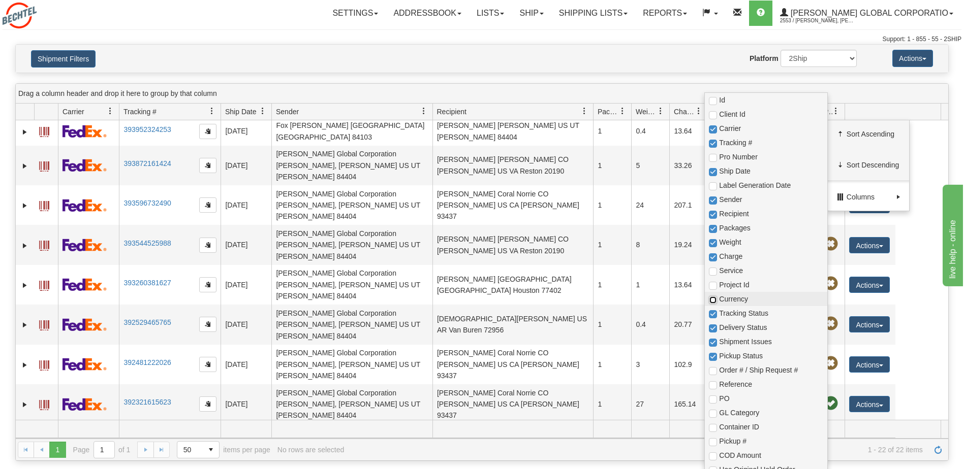
click at [715, 301] on input "checkbox" at bounding box center [713, 300] width 8 height 8
checkbox input "true"
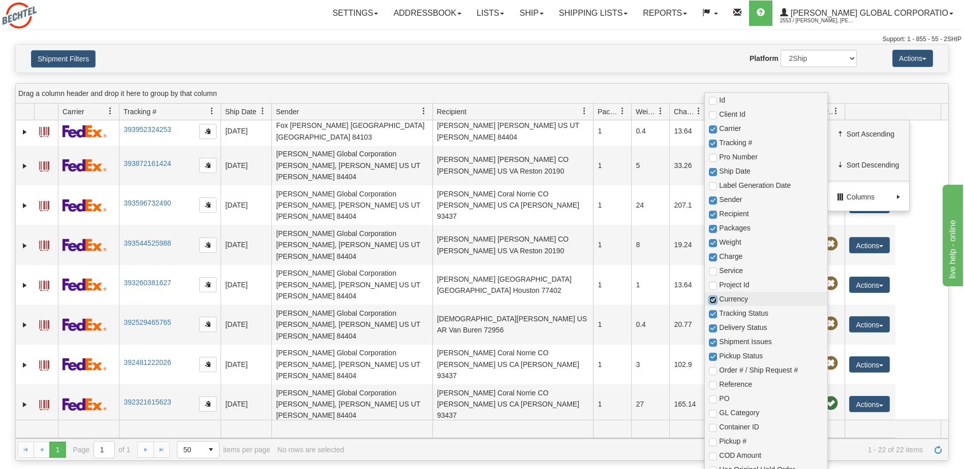
checkbox input "true"
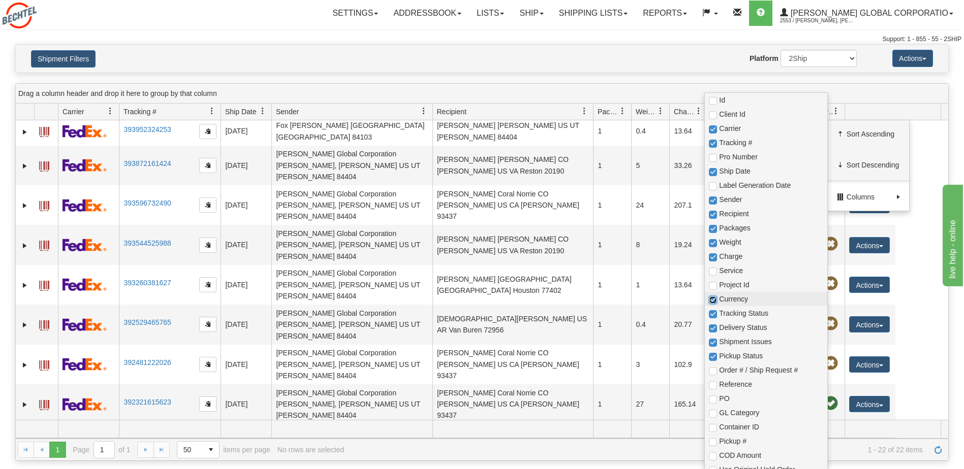
checkbox input "true"
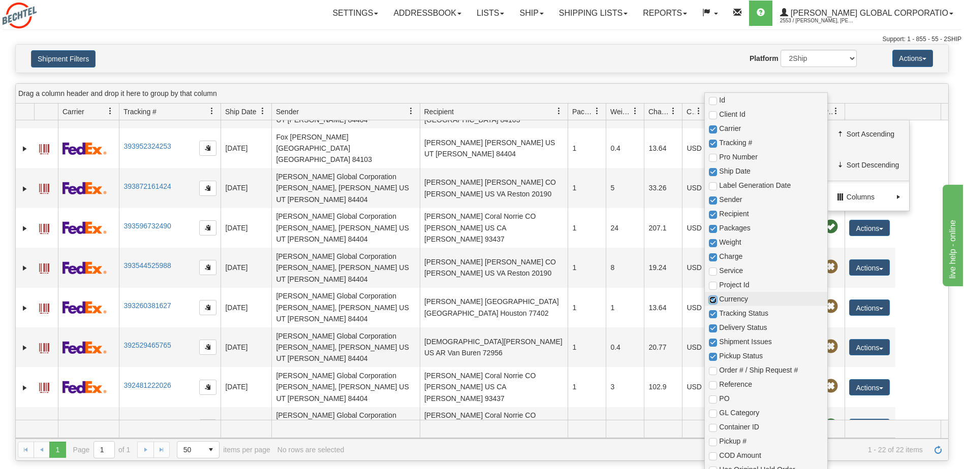
click at [712, 299] on input "checkbox" at bounding box center [713, 300] width 8 height 8
checkbox input "false"
checkbox input "true"
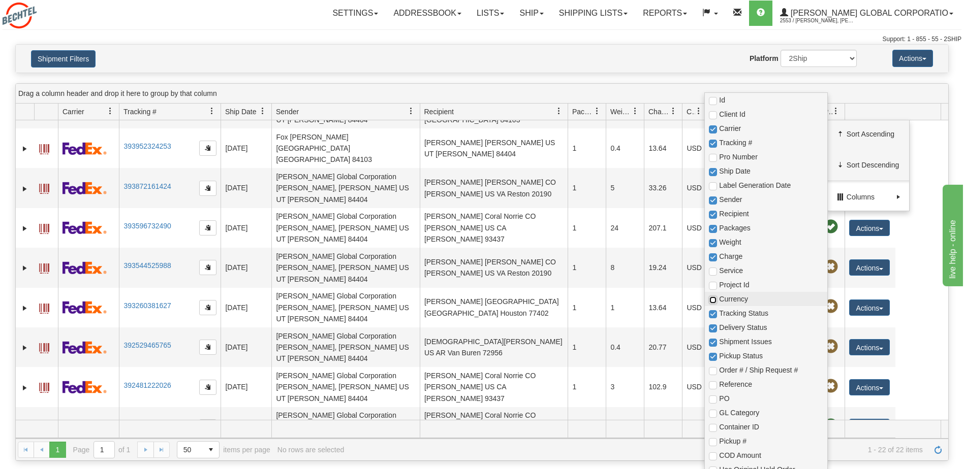
checkbox input "true"
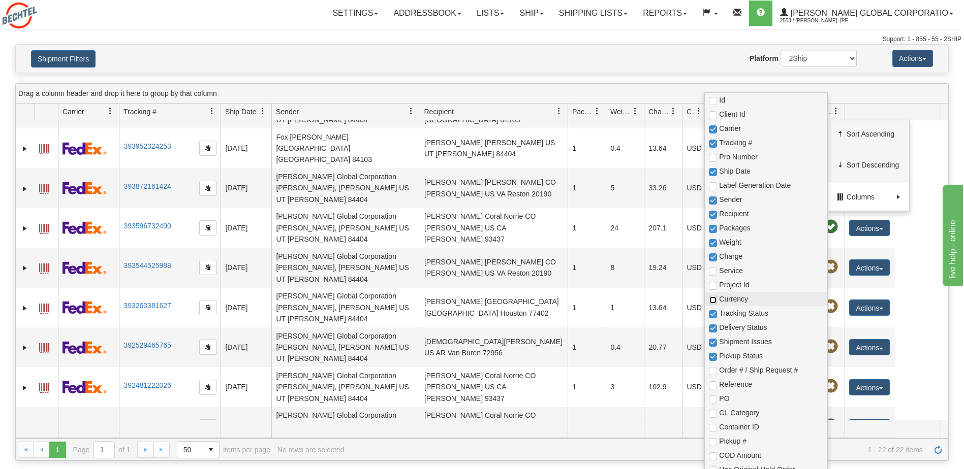
checkbox input "true"
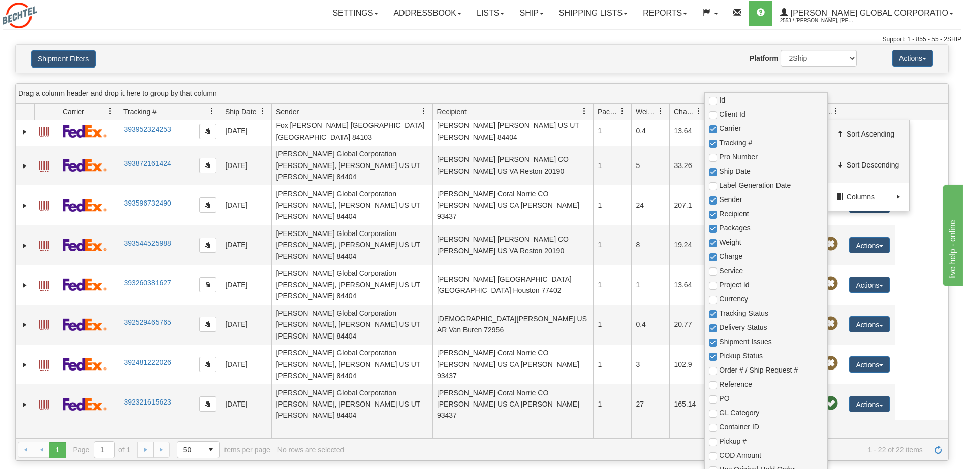
click at [719, 58] on div "Website Agent Nothing selected Client User Platform 2Ship Imported" at bounding box center [520, 58] width 688 height 17
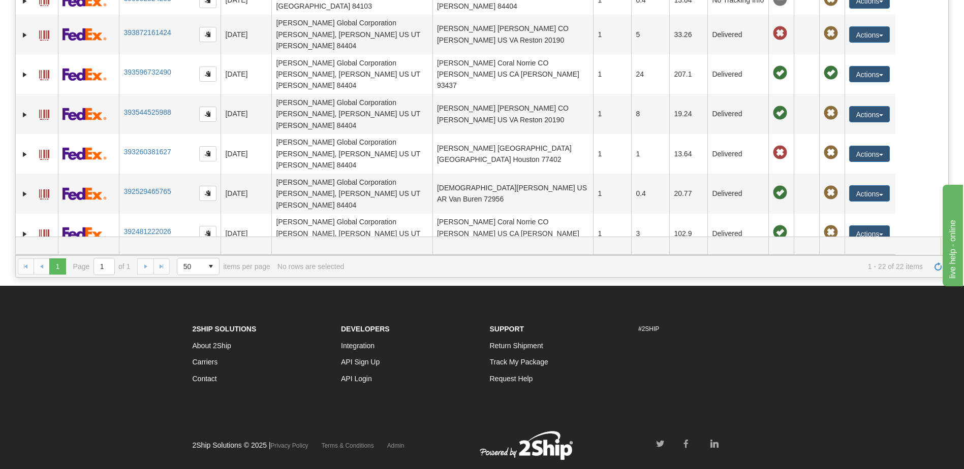
scroll to position [282, 0]
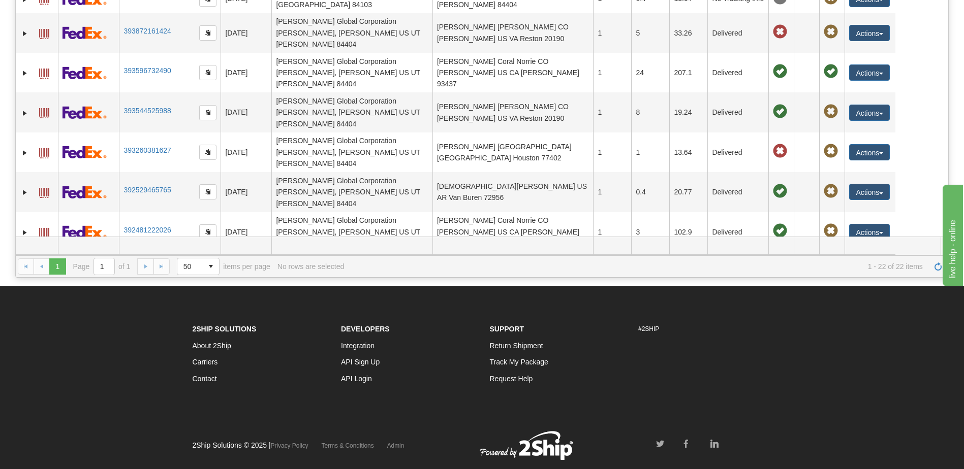
click at [46, 357] on span at bounding box center [44, 362] width 10 height 10
